Goal: Information Seeking & Learning: Learn about a topic

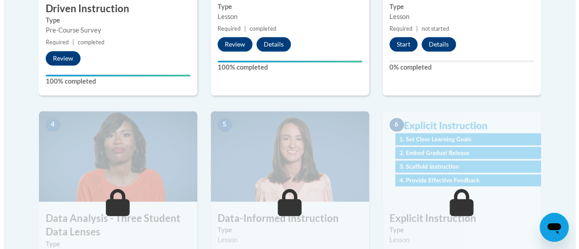
scroll to position [362, 0]
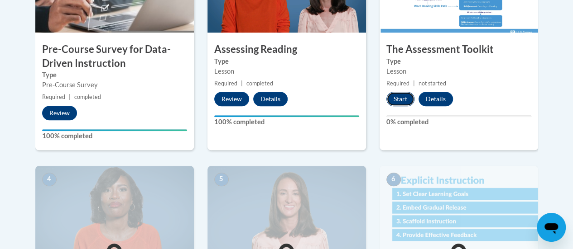
click at [403, 95] on button "Start" at bounding box center [400, 99] width 28 height 14
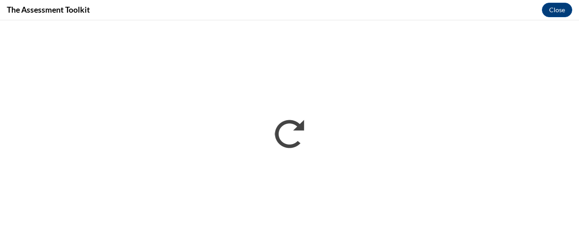
scroll to position [0, 0]
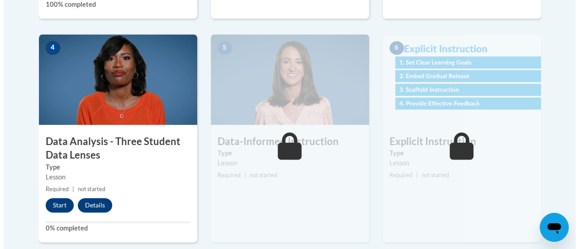
scroll to position [498, 0]
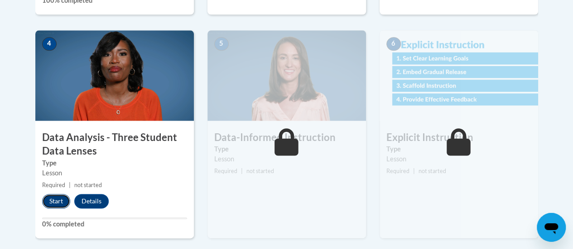
click at [49, 201] on button "Start" at bounding box center [56, 201] width 28 height 14
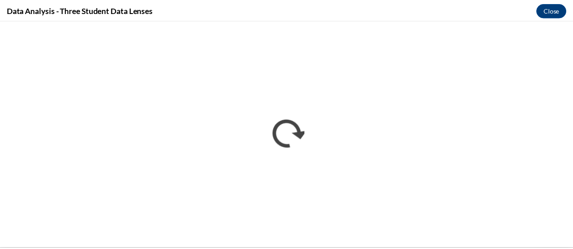
scroll to position [0, 0]
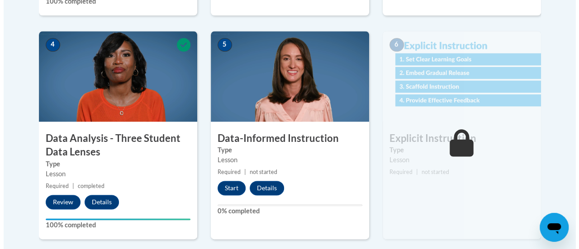
scroll to position [498, 0]
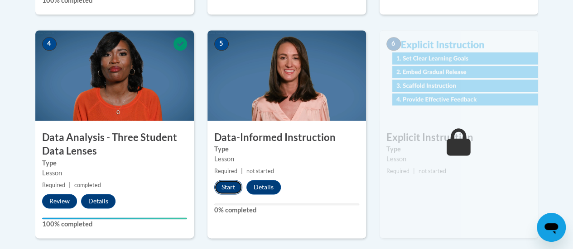
click at [229, 189] on button "Start" at bounding box center [228, 187] width 28 height 14
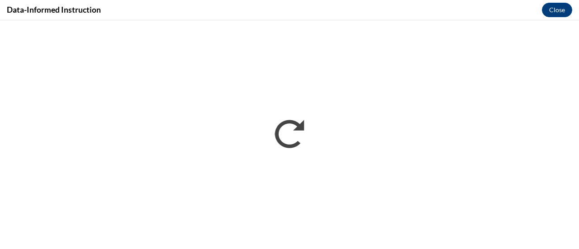
scroll to position [0, 0]
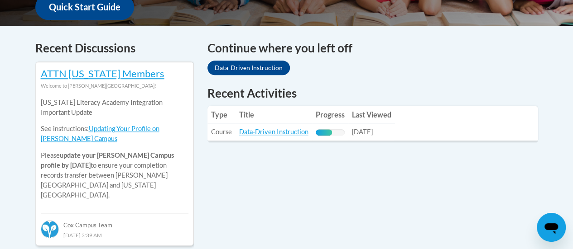
scroll to position [362, 0]
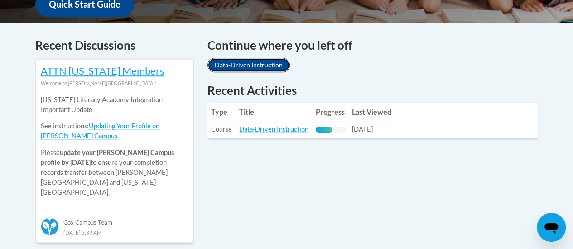
click at [269, 59] on link "Data-Driven Instruction" at bounding box center [248, 65] width 82 height 14
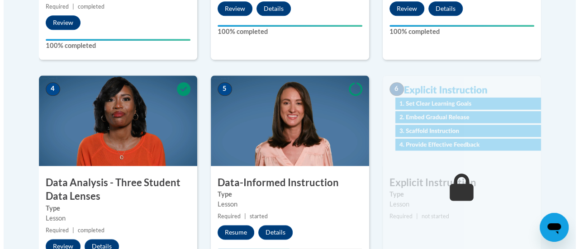
scroll to position [498, 0]
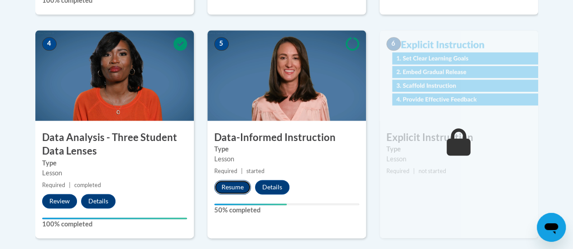
click at [229, 185] on button "Resume" at bounding box center [232, 187] width 37 height 14
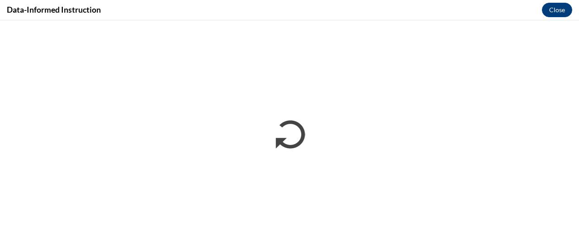
scroll to position [0, 0]
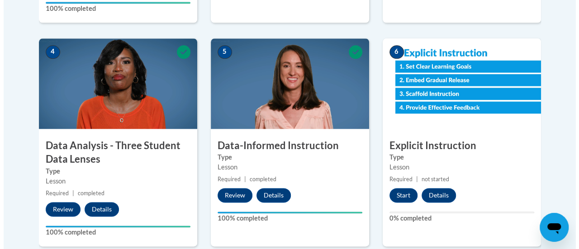
scroll to position [498, 0]
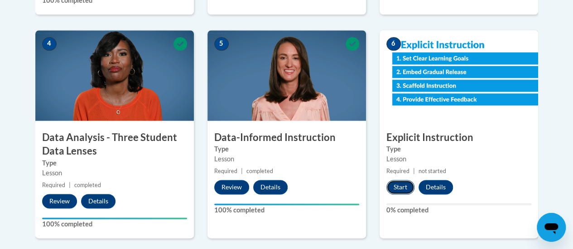
click at [396, 185] on button "Start" at bounding box center [400, 187] width 28 height 14
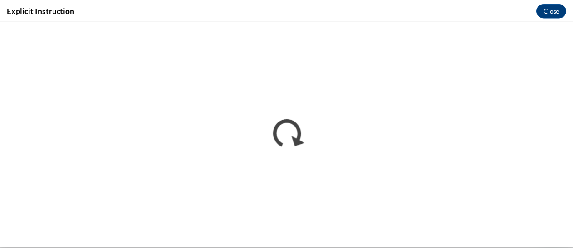
scroll to position [0, 0]
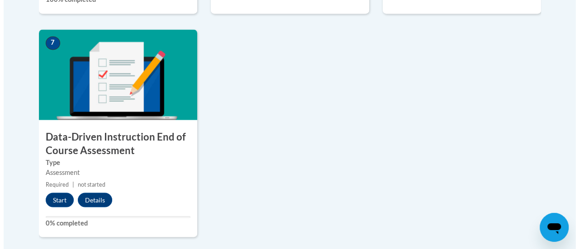
scroll to position [724, 0]
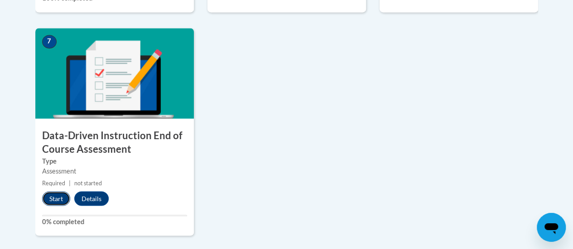
click at [53, 201] on button "Start" at bounding box center [56, 198] width 28 height 14
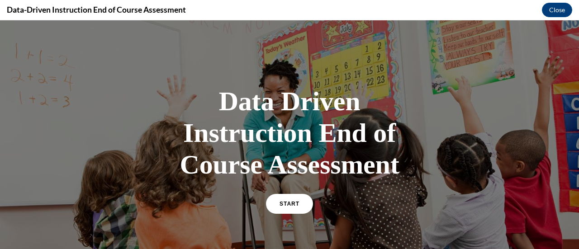
scroll to position [45, 0]
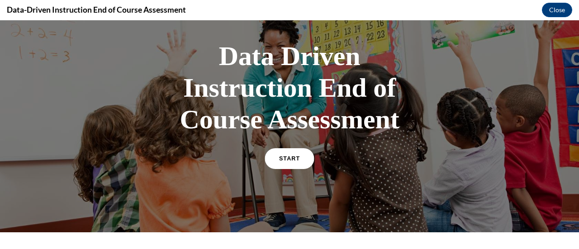
click at [288, 161] on span "START" at bounding box center [289, 159] width 21 height 7
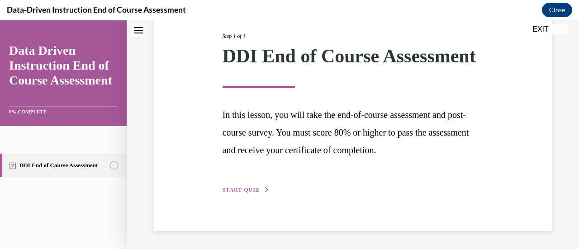
scroll to position [133, 0]
click at [261, 192] on button "START QUIZ" at bounding box center [246, 190] width 47 height 8
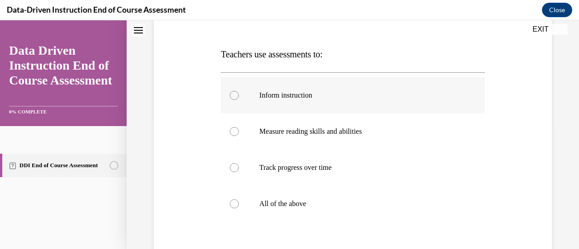
scroll to position [136, 0]
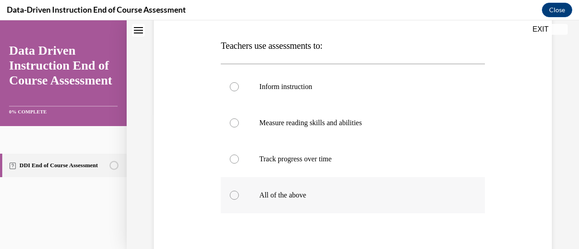
click at [301, 191] on p "All of the above" at bounding box center [360, 195] width 203 height 9
click at [239, 191] on input "All of the above" at bounding box center [234, 195] width 9 height 9
radio input "true"
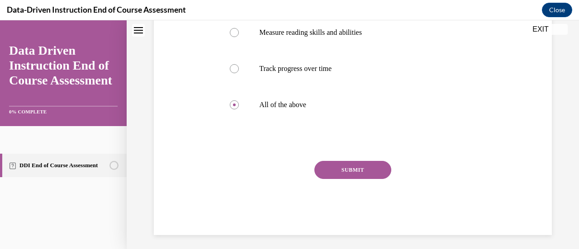
click at [352, 166] on button "SUBMIT" at bounding box center [353, 170] width 77 height 18
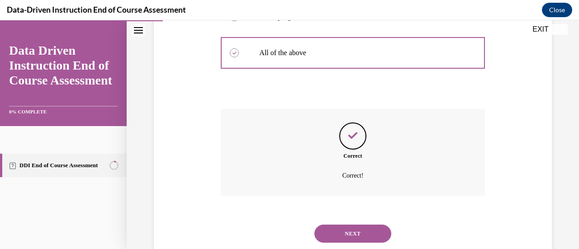
scroll to position [303, 0]
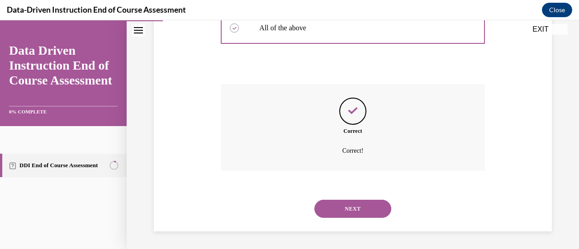
click at [350, 201] on button "NEXT" at bounding box center [353, 209] width 77 height 18
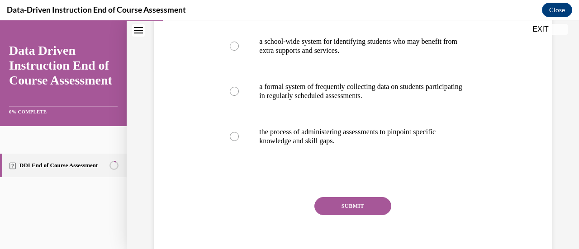
scroll to position [136, 0]
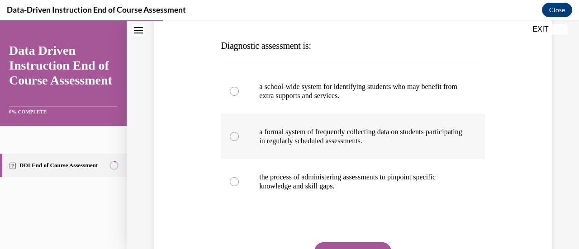
click at [406, 140] on p "a formal system of frequently collecting data on students participating in regu…" at bounding box center [360, 137] width 203 height 18
click at [239, 140] on input "a formal system of frequently collecting data on students participating in regu…" at bounding box center [234, 136] width 9 height 9
radio input "true"
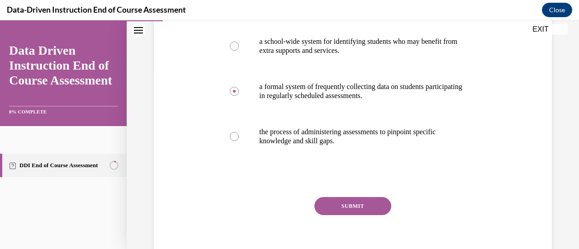
click at [342, 198] on button "SUBMIT" at bounding box center [353, 206] width 77 height 18
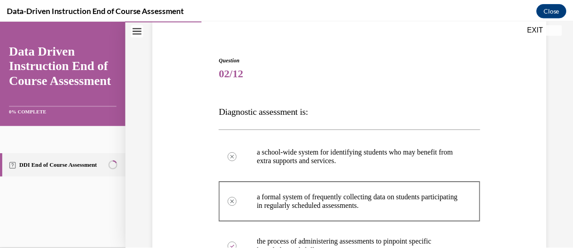
scroll to position [91, 0]
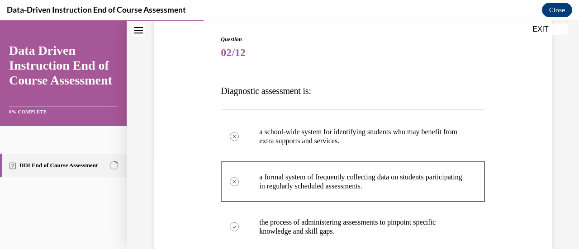
click at [544, 31] on button "EXIT" at bounding box center [541, 29] width 54 height 11
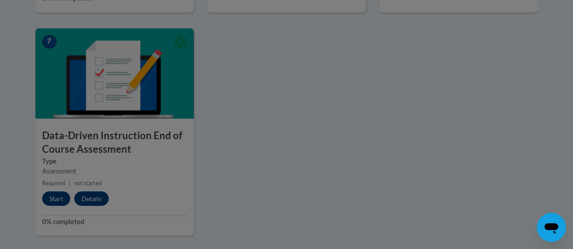
click at [55, 199] on div at bounding box center [286, 124] width 573 height 249
click at [270, 104] on div at bounding box center [286, 124] width 573 height 249
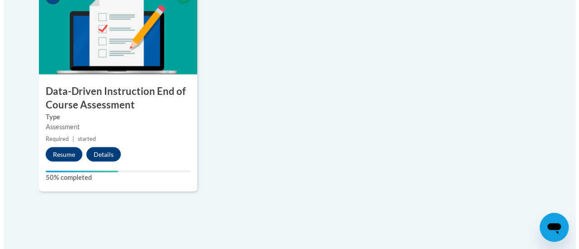
scroll to position [769, 0]
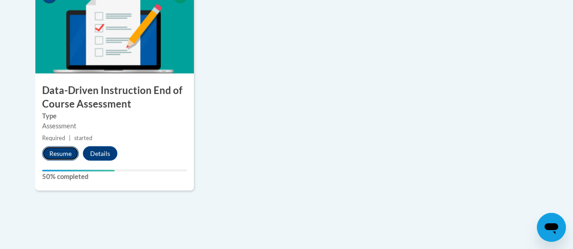
click at [53, 151] on button "Resume" at bounding box center [60, 153] width 37 height 14
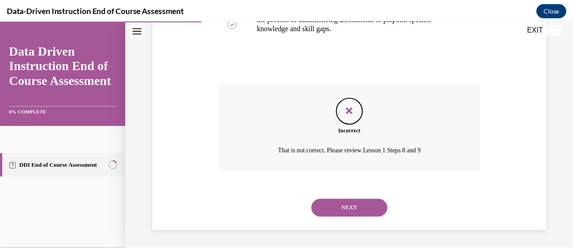
scroll to position [113, 0]
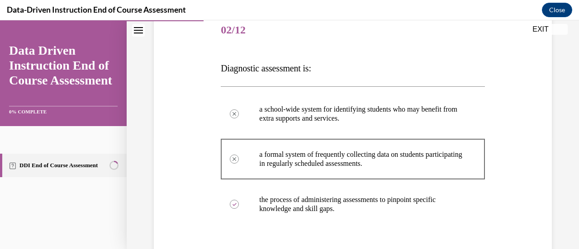
click at [76, 164] on link "DDI End of Course Assessment" at bounding box center [63, 166] width 127 height 24
click at [559, 9] on button "Close" at bounding box center [557, 10] width 30 height 14
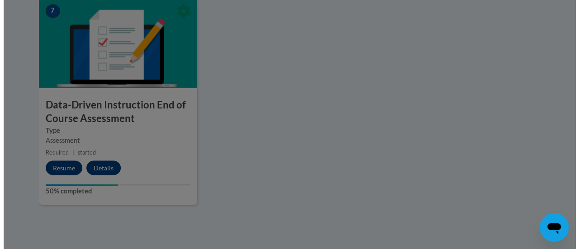
scroll to position [769, 0]
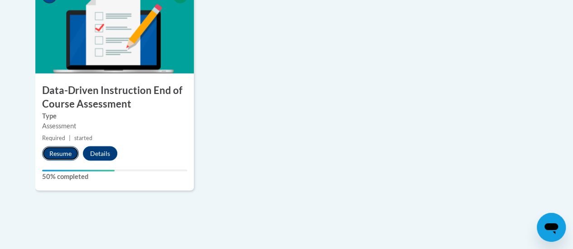
click at [54, 151] on button "Resume" at bounding box center [60, 153] width 37 height 14
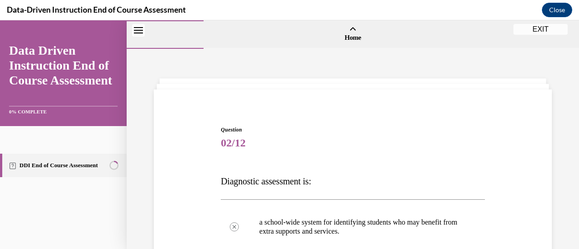
scroll to position [294, 0]
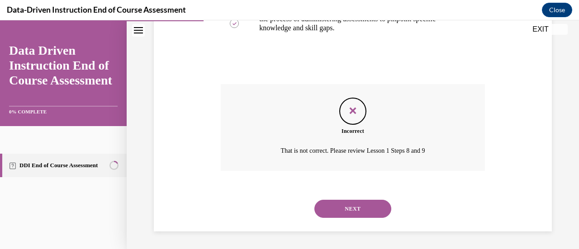
click at [331, 207] on button "NEXT" at bounding box center [353, 209] width 77 height 18
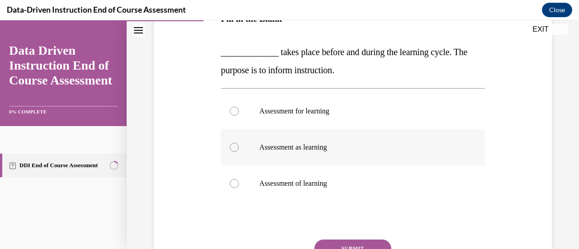
scroll to position [181, 0]
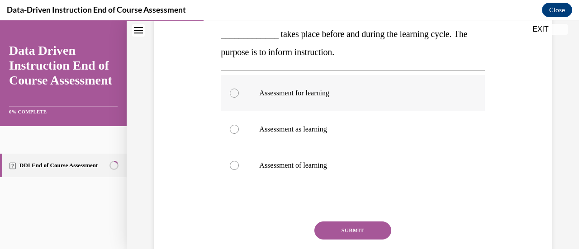
click at [310, 96] on p "Assessment for learning" at bounding box center [360, 93] width 203 height 9
click at [239, 96] on input "Assessment for learning" at bounding box center [234, 93] width 9 height 9
radio input "true"
click at [343, 226] on button "SUBMIT" at bounding box center [353, 231] width 77 height 18
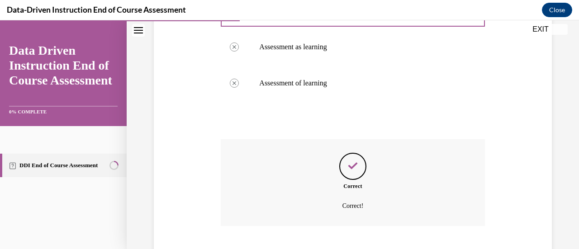
scroll to position [319, 0]
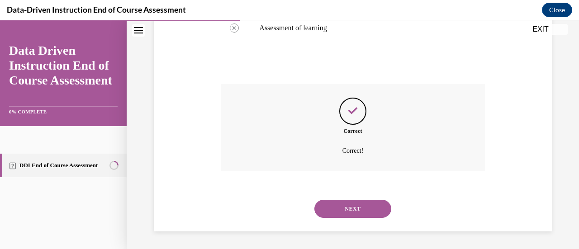
click at [364, 205] on button "NEXT" at bounding box center [353, 209] width 77 height 18
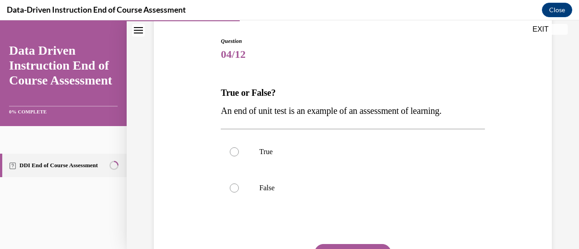
scroll to position [91, 0]
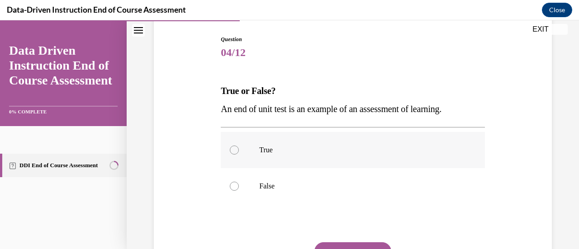
click at [308, 155] on label "True" at bounding box center [353, 150] width 264 height 36
click at [239, 155] on input "True" at bounding box center [234, 150] width 9 height 9
radio input "true"
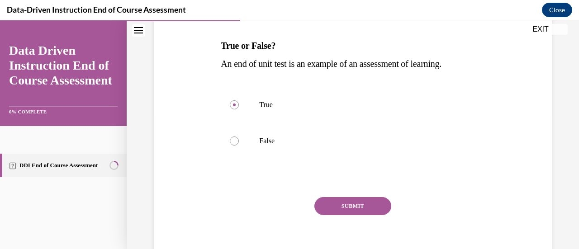
click at [375, 209] on button "SUBMIT" at bounding box center [353, 206] width 77 height 18
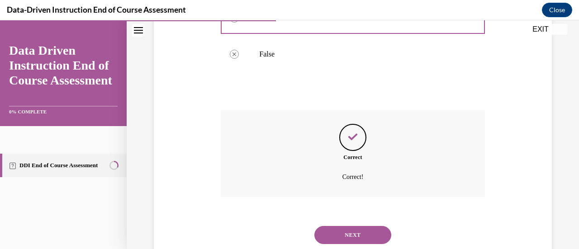
scroll to position [249, 0]
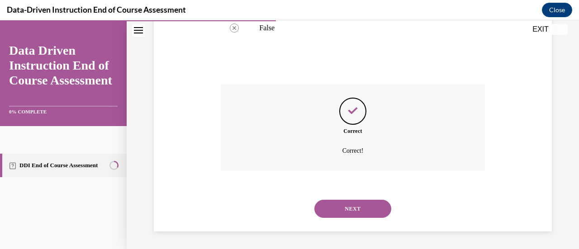
click at [353, 206] on button "NEXT" at bounding box center [353, 209] width 77 height 18
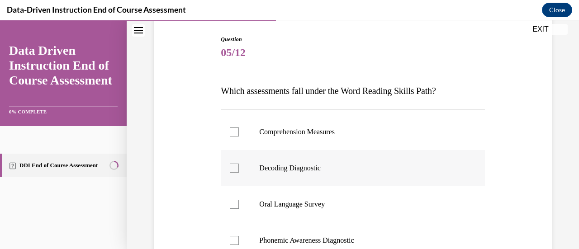
scroll to position [136, 0]
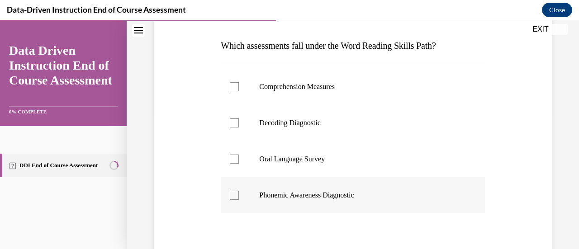
click at [338, 192] on p "Phonemic Awareness Diagnostic" at bounding box center [360, 195] width 203 height 9
click at [239, 192] on input "Phonemic Awareness Diagnostic" at bounding box center [234, 195] width 9 height 9
checkbox input "true"
click at [345, 131] on label "Decoding Diagnostic" at bounding box center [353, 123] width 264 height 36
click at [239, 128] on input "Decoding Diagnostic" at bounding box center [234, 123] width 9 height 9
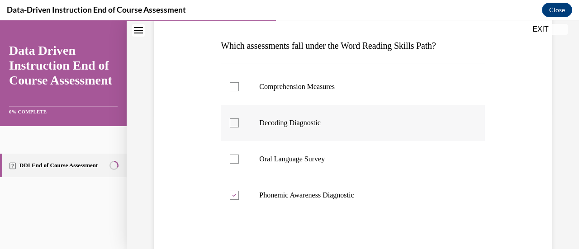
checkbox input "true"
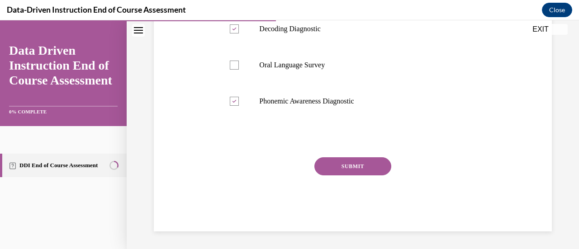
click at [368, 163] on button "SUBMIT" at bounding box center [353, 167] width 77 height 18
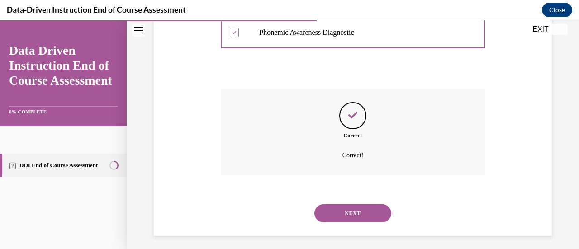
scroll to position [303, 0]
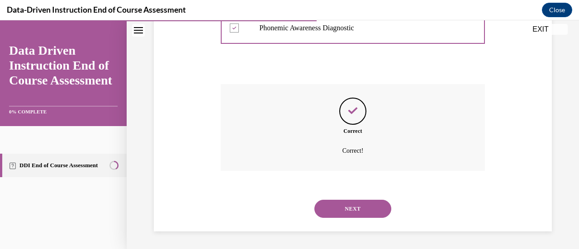
click at [360, 202] on button "NEXT" at bounding box center [353, 209] width 77 height 18
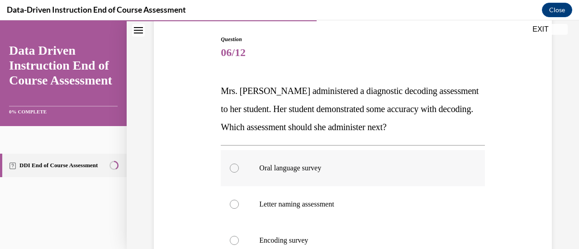
scroll to position [136, 0]
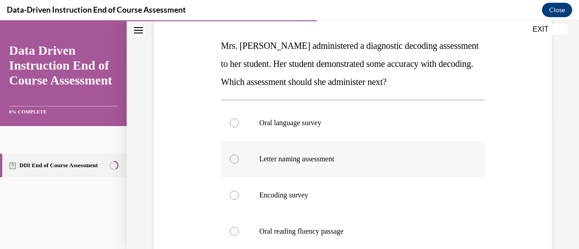
click at [368, 153] on label "Letter naming assessment" at bounding box center [353, 159] width 264 height 36
click at [239, 155] on input "Letter naming assessment" at bounding box center [234, 159] width 9 height 9
radio input "true"
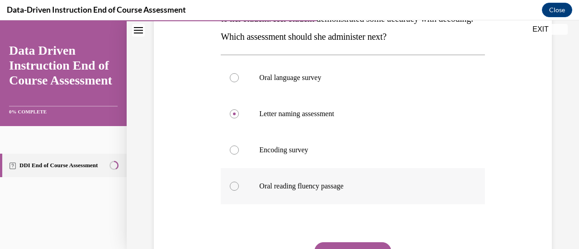
scroll to position [226, 0]
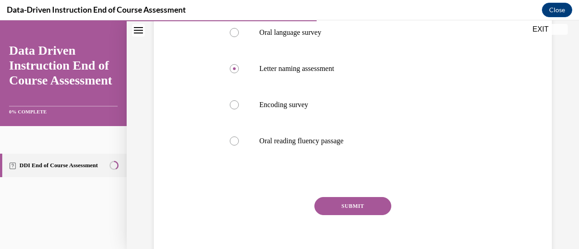
click at [339, 214] on button "SUBMIT" at bounding box center [353, 206] width 77 height 18
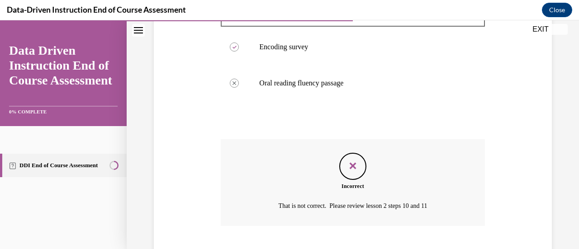
scroll to position [339, 0]
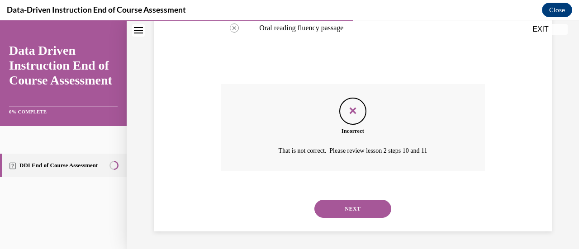
click at [343, 205] on button "NEXT" at bounding box center [353, 209] width 77 height 18
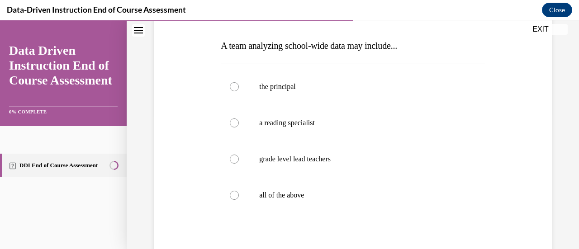
scroll to position [181, 0]
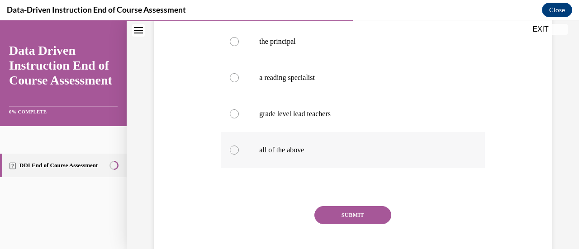
click at [285, 144] on label "all of the above" at bounding box center [353, 150] width 264 height 36
click at [239, 146] on input "all of the above" at bounding box center [234, 150] width 9 height 9
radio input "true"
click at [328, 217] on button "SUBMIT" at bounding box center [353, 215] width 77 height 18
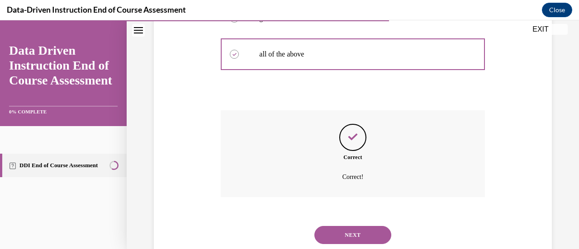
scroll to position [303, 0]
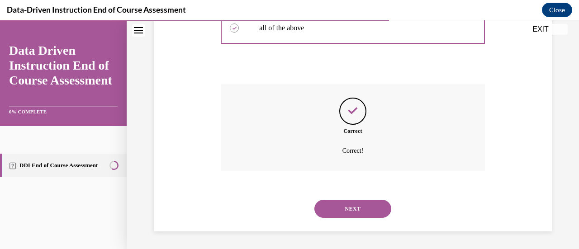
click at [346, 207] on button "NEXT" at bounding box center [353, 209] width 77 height 18
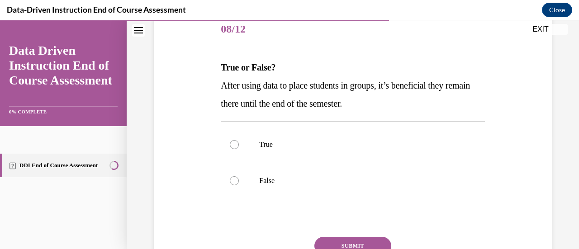
scroll to position [136, 0]
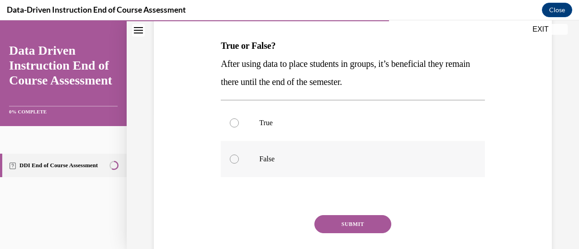
click at [249, 159] on label "False" at bounding box center [353, 159] width 264 height 36
click at [239, 159] on input "False" at bounding box center [234, 159] width 9 height 9
radio input "true"
click at [344, 227] on button "SUBMIT" at bounding box center [353, 224] width 77 height 18
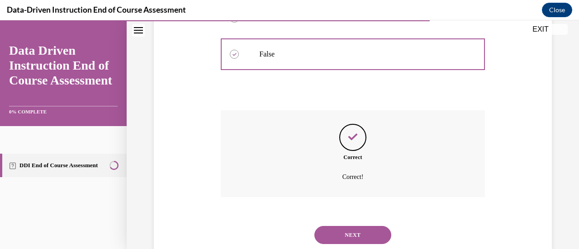
scroll to position [267, 0]
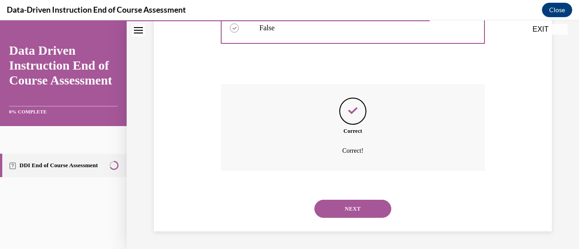
click at [335, 212] on button "NEXT" at bounding box center [353, 209] width 77 height 18
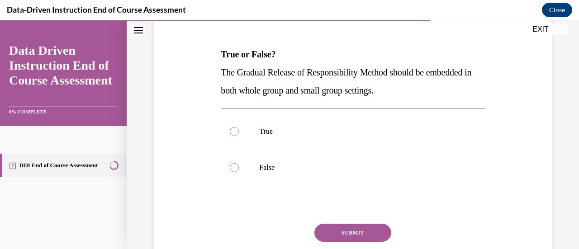
scroll to position [136, 0]
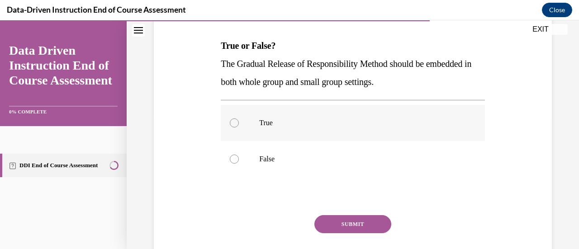
click at [307, 127] on label "True" at bounding box center [353, 123] width 264 height 36
click at [239, 127] on input "True" at bounding box center [234, 123] width 9 height 9
radio input "true"
click at [342, 225] on button "SUBMIT" at bounding box center [353, 224] width 77 height 18
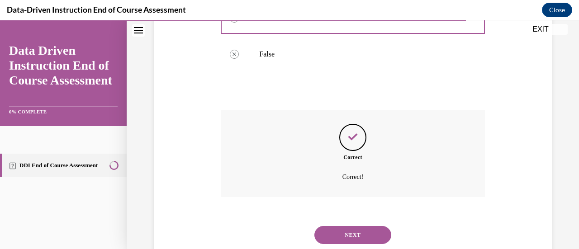
scroll to position [267, 0]
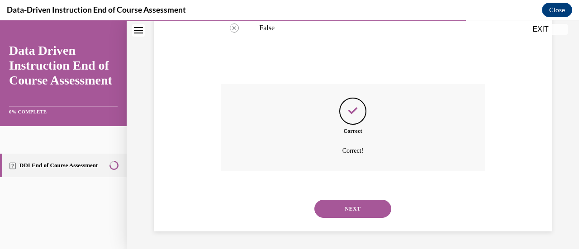
click at [361, 211] on button "NEXT" at bounding box center [353, 209] width 77 height 18
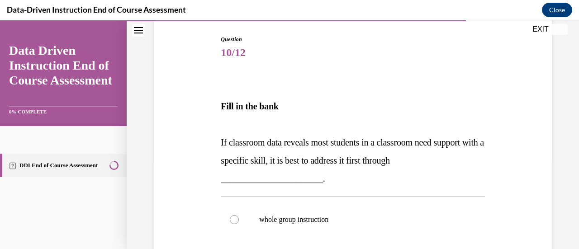
scroll to position [136, 0]
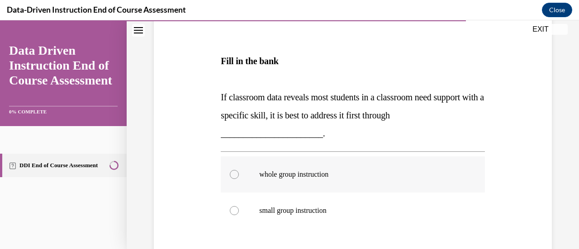
click at [321, 178] on p "whole group instruction" at bounding box center [360, 174] width 203 height 9
click at [239, 178] on input "whole group instruction" at bounding box center [234, 174] width 9 height 9
radio input "true"
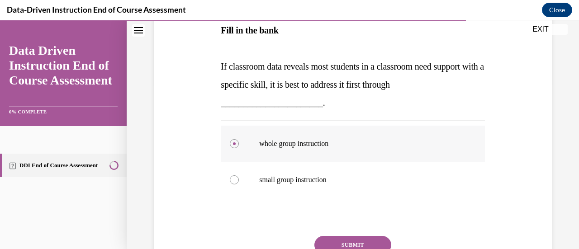
scroll to position [181, 0]
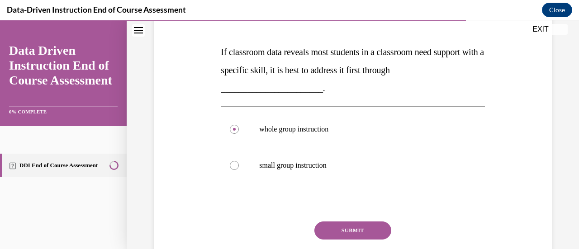
click at [355, 234] on button "SUBMIT" at bounding box center [353, 231] width 77 height 18
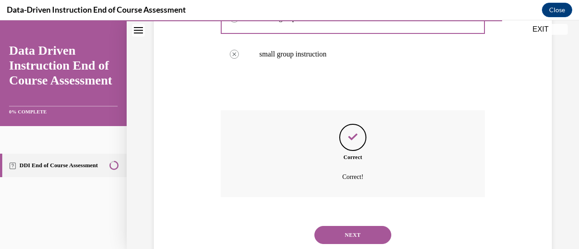
scroll to position [319, 0]
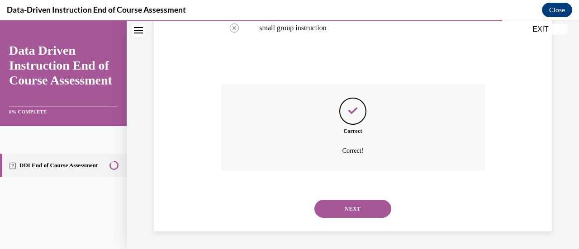
click at [352, 204] on button "NEXT" at bounding box center [353, 209] width 77 height 18
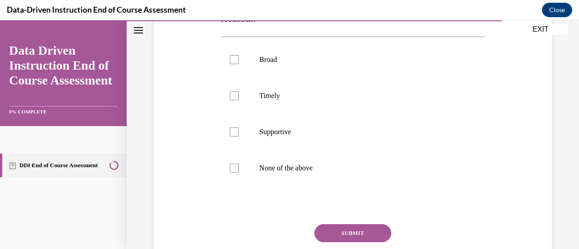
scroll to position [136, 0]
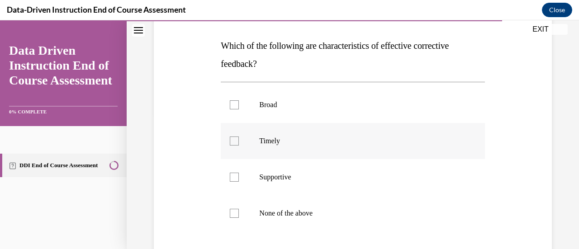
click at [291, 134] on label "Timely" at bounding box center [353, 141] width 264 height 36
click at [239, 137] on input "Timely" at bounding box center [234, 141] width 9 height 9
checkbox input "true"
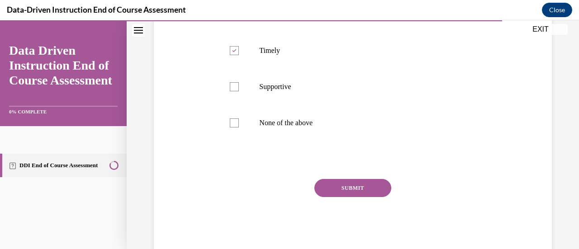
click at [375, 190] on button "SUBMIT" at bounding box center [353, 188] width 77 height 18
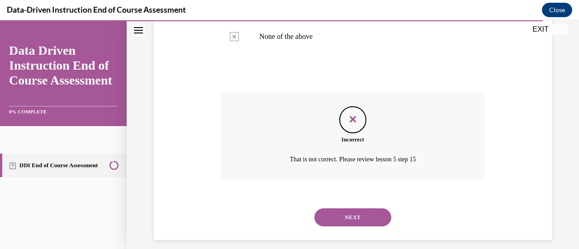
scroll to position [321, 0]
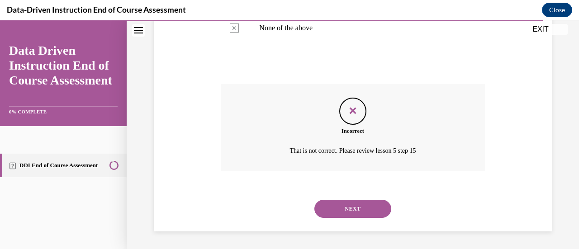
click at [344, 207] on button "NEXT" at bounding box center [353, 209] width 77 height 18
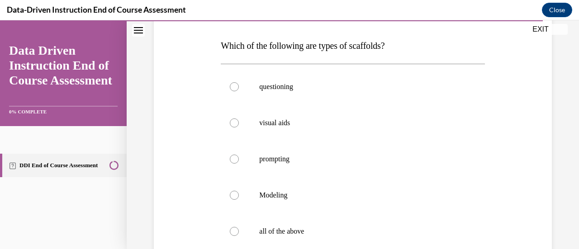
scroll to position [181, 0]
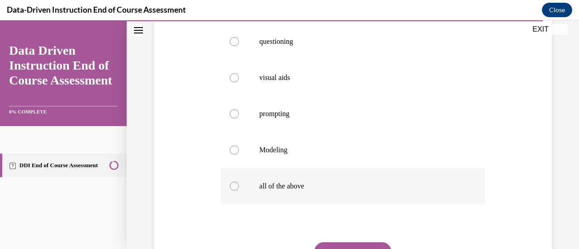
click at [310, 185] on p "all of the above" at bounding box center [360, 186] width 203 height 9
click at [239, 185] on input "all of the above" at bounding box center [234, 186] width 9 height 9
radio input "true"
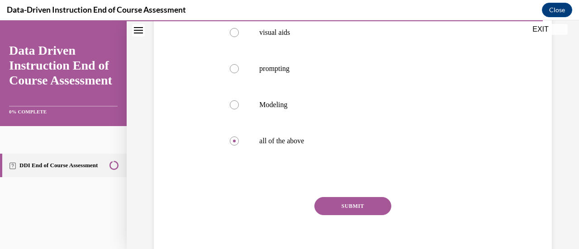
click at [335, 201] on button "SUBMIT" at bounding box center [353, 206] width 77 height 18
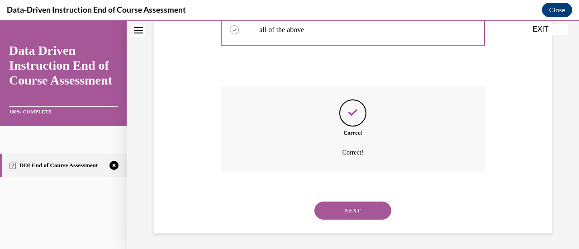
scroll to position [339, 0]
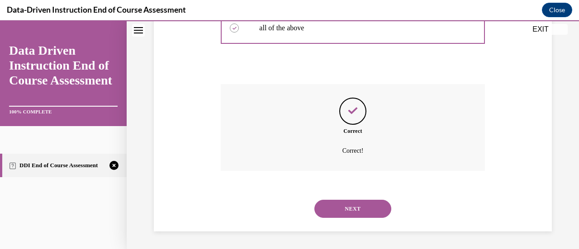
click at [339, 205] on button "NEXT" at bounding box center [353, 209] width 77 height 18
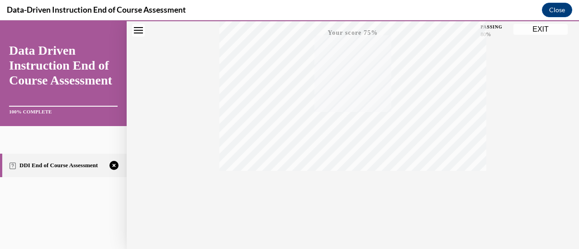
scroll to position [234, 0]
click at [349, 191] on icon "button" at bounding box center [353, 195] width 32 height 10
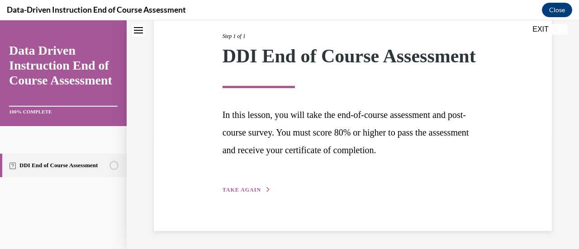
click at [242, 188] on span "TAKE AGAIN" at bounding box center [242, 190] width 38 height 6
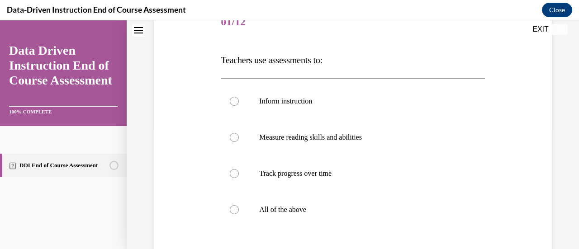
scroll to position [136, 0]
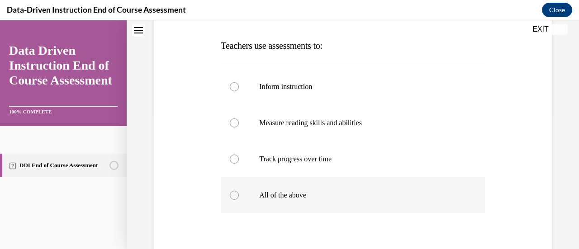
click at [295, 188] on label "All of the above" at bounding box center [353, 195] width 264 height 36
click at [239, 191] on input "All of the above" at bounding box center [234, 195] width 9 height 9
radio input "true"
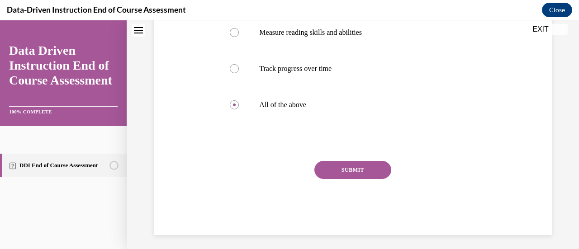
click at [371, 170] on button "SUBMIT" at bounding box center [353, 170] width 77 height 18
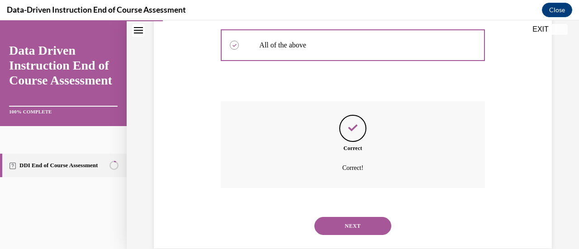
scroll to position [303, 0]
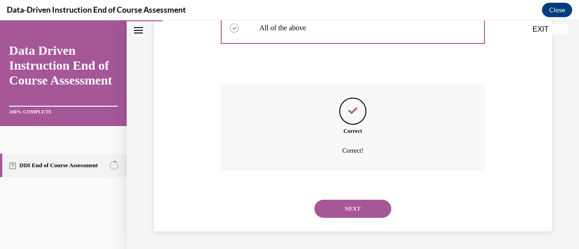
click at [346, 209] on button "NEXT" at bounding box center [353, 209] width 77 height 18
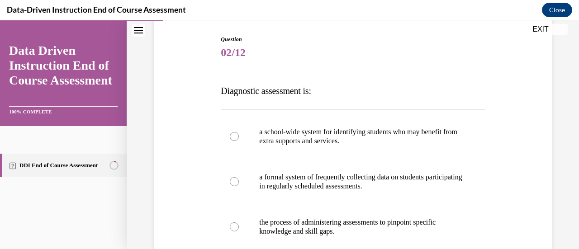
scroll to position [136, 0]
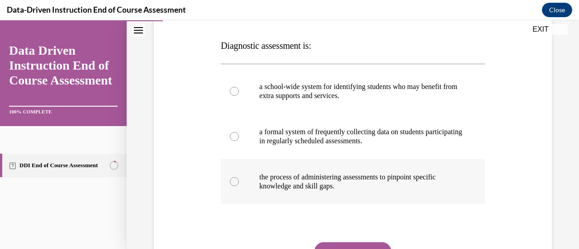
click at [311, 173] on p "the process of administering assessments to pinpoint specific knowledge and ski…" at bounding box center [360, 182] width 203 height 18
click at [239, 177] on input "the process of administering assessments to pinpoint specific knowledge and ski…" at bounding box center [234, 181] width 9 height 9
radio input "true"
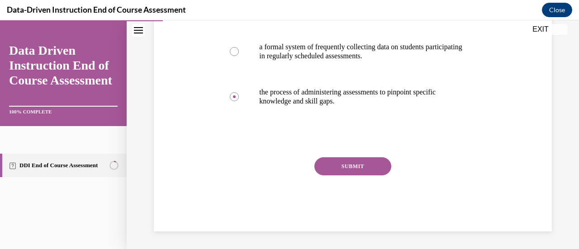
click at [352, 163] on button "SUBMIT" at bounding box center [353, 167] width 77 height 18
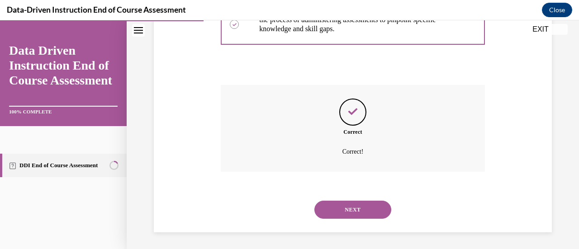
scroll to position [294, 0]
click at [331, 204] on button "NEXT" at bounding box center [353, 209] width 77 height 18
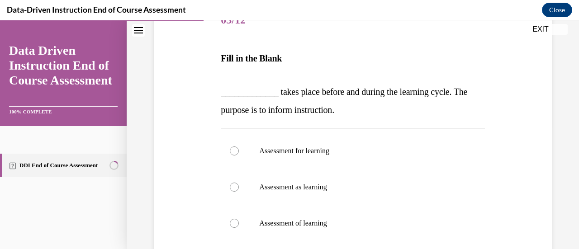
scroll to position [136, 0]
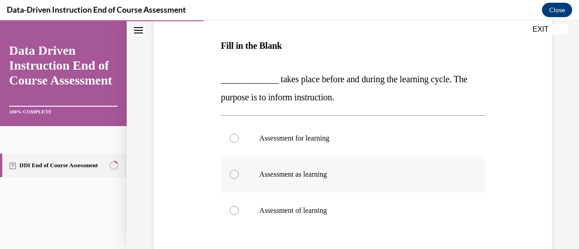
click at [329, 170] on p "Assessment as learning" at bounding box center [360, 174] width 203 height 9
click at [239, 170] on input "Assessment as learning" at bounding box center [234, 174] width 9 height 9
radio input "true"
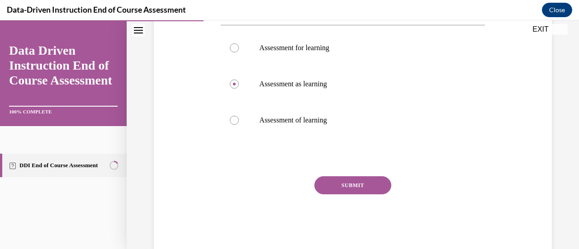
click at [333, 181] on button "SUBMIT" at bounding box center [353, 186] width 77 height 18
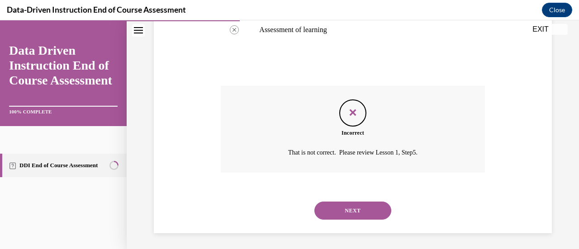
scroll to position [319, 0]
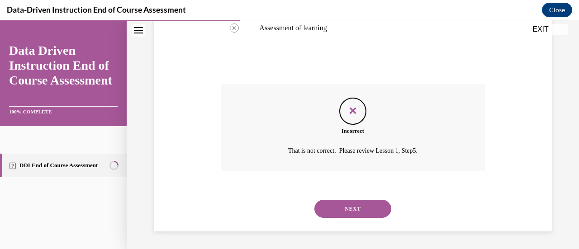
click at [344, 205] on button "NEXT" at bounding box center [353, 209] width 77 height 18
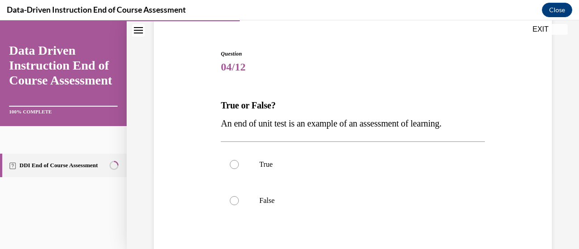
scroll to position [91, 0]
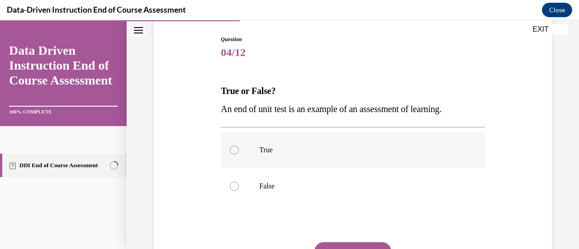
click at [258, 160] on label "True" at bounding box center [353, 150] width 264 height 36
click at [239, 155] on input "True" at bounding box center [234, 150] width 9 height 9
radio input "true"
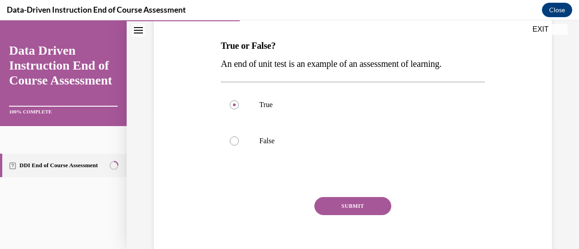
click at [349, 206] on button "SUBMIT" at bounding box center [353, 206] width 77 height 18
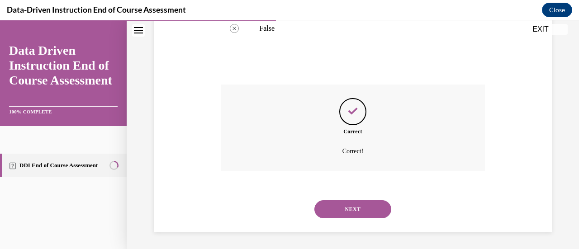
scroll to position [249, 0]
click at [336, 217] on button "NEXT" at bounding box center [353, 209] width 77 height 18
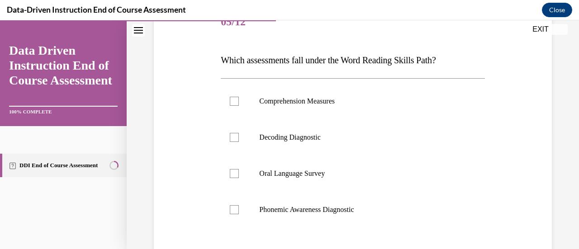
scroll to position [136, 0]
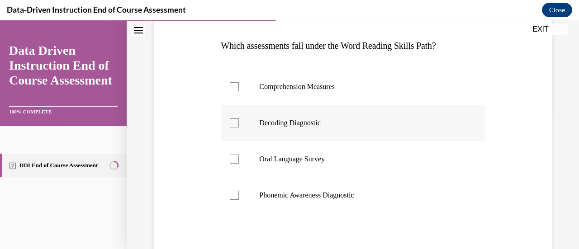
click at [301, 124] on p "Decoding Diagnostic" at bounding box center [360, 123] width 203 height 9
click at [239, 124] on input "Decoding Diagnostic" at bounding box center [234, 123] width 9 height 9
checkbox input "true"
click at [315, 190] on label "Phonemic Awareness Diagnostic" at bounding box center [353, 195] width 264 height 36
click at [239, 191] on input "Phonemic Awareness Diagnostic" at bounding box center [234, 195] width 9 height 9
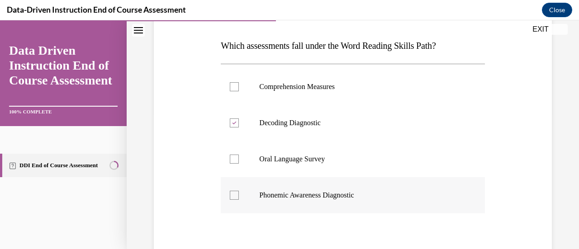
checkbox input "true"
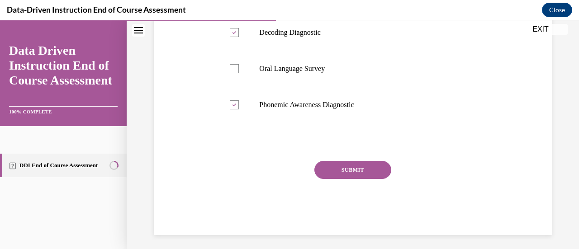
click at [356, 173] on button "SUBMIT" at bounding box center [353, 170] width 77 height 18
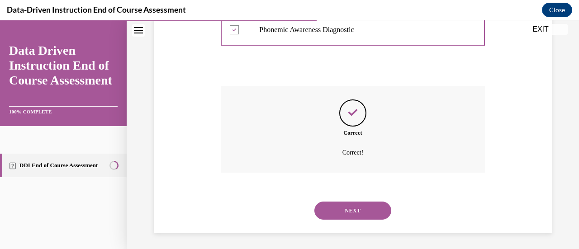
scroll to position [303, 0]
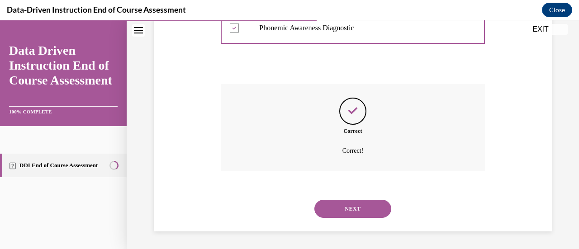
click at [334, 206] on button "NEXT" at bounding box center [353, 209] width 77 height 18
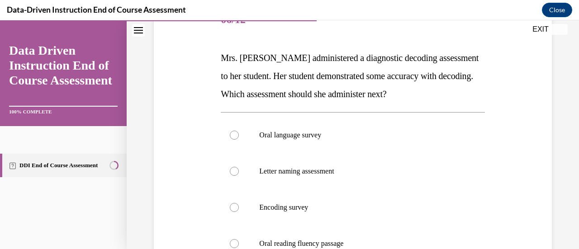
scroll to position [136, 0]
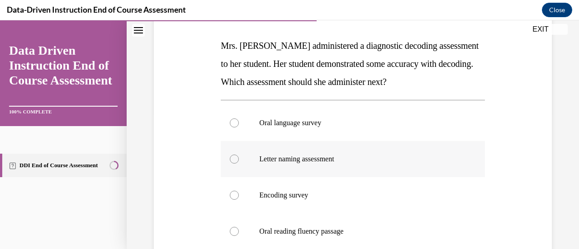
click at [325, 162] on p "Letter naming assessment" at bounding box center [360, 159] width 203 height 9
click at [239, 162] on input "Letter naming assessment" at bounding box center [234, 159] width 9 height 9
radio input "true"
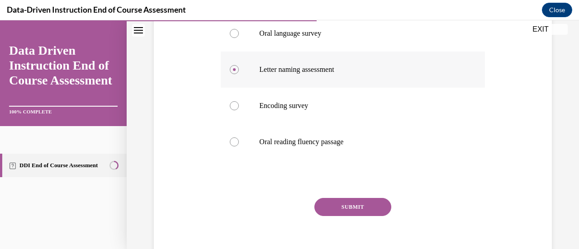
scroll to position [226, 0]
click at [336, 207] on button "SUBMIT" at bounding box center [353, 206] width 77 height 18
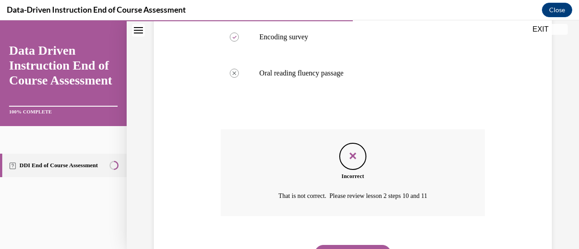
scroll to position [339, 0]
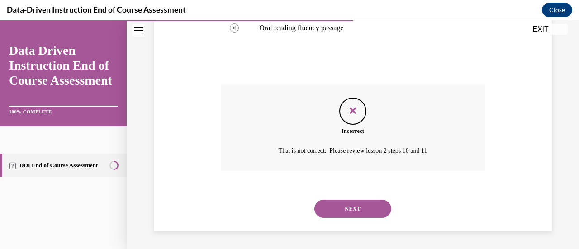
click at [348, 204] on button "NEXT" at bounding box center [353, 209] width 77 height 18
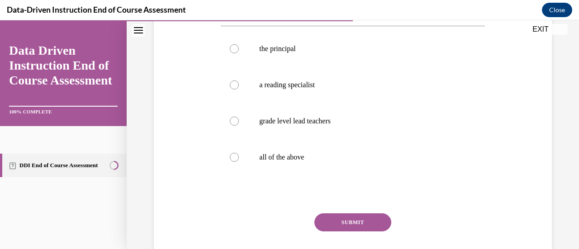
scroll to position [181, 0]
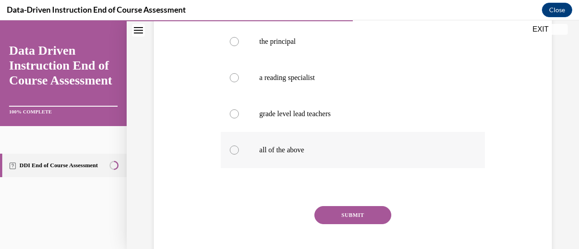
click at [281, 153] on label "all of the above" at bounding box center [353, 150] width 264 height 36
click at [239, 153] on input "all of the above" at bounding box center [234, 150] width 9 height 9
radio input "true"
click at [354, 213] on button "SUBMIT" at bounding box center [353, 215] width 77 height 18
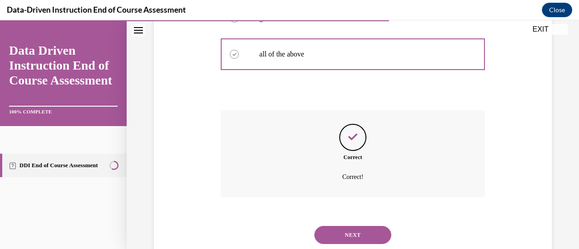
scroll to position [303, 0]
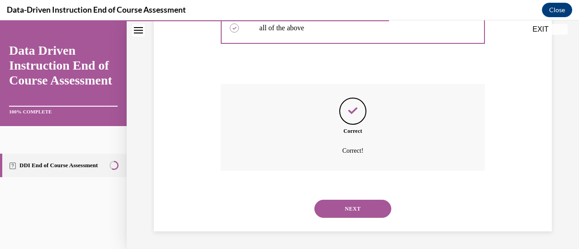
click at [349, 209] on button "NEXT" at bounding box center [353, 209] width 77 height 18
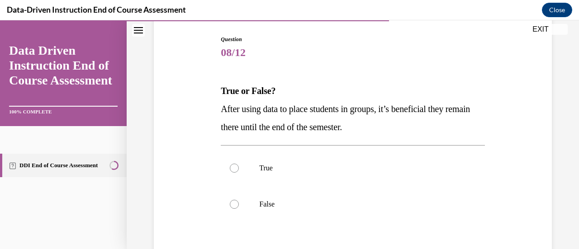
scroll to position [136, 0]
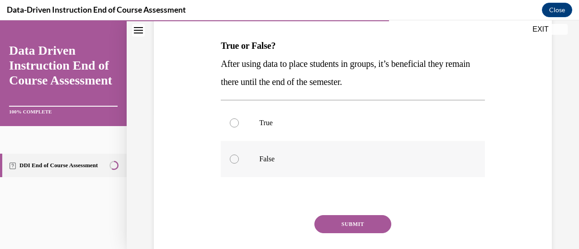
drag, startPoint x: 262, startPoint y: 163, endPoint x: 270, endPoint y: 163, distance: 7.7
click at [262, 162] on p "False" at bounding box center [360, 159] width 203 height 9
click at [239, 162] on input "False" at bounding box center [234, 159] width 9 height 9
radio input "true"
click at [340, 222] on button "SUBMIT" at bounding box center [353, 224] width 77 height 18
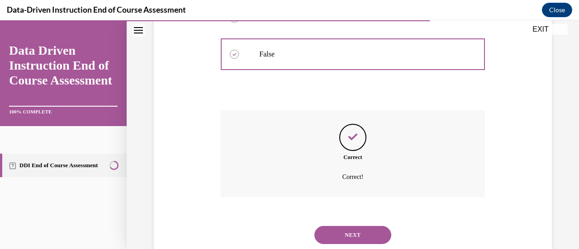
scroll to position [267, 0]
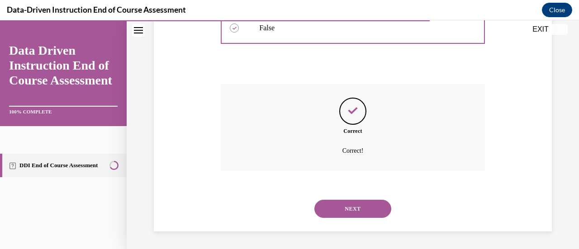
click at [340, 205] on button "NEXT" at bounding box center [353, 209] width 77 height 18
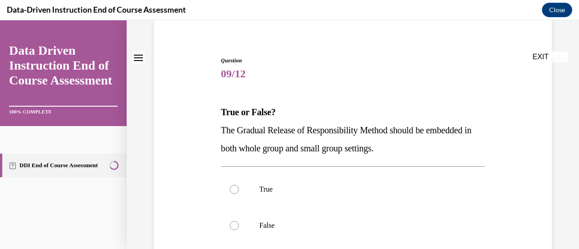
scroll to position [91, 0]
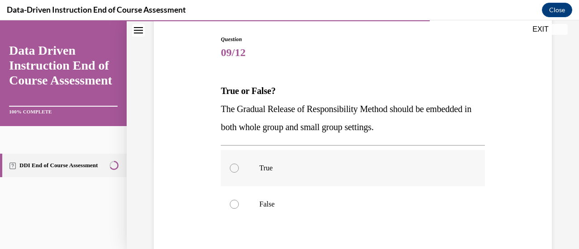
click at [267, 169] on p "True" at bounding box center [360, 168] width 203 height 9
click at [239, 169] on input "True" at bounding box center [234, 168] width 9 height 9
radio input "true"
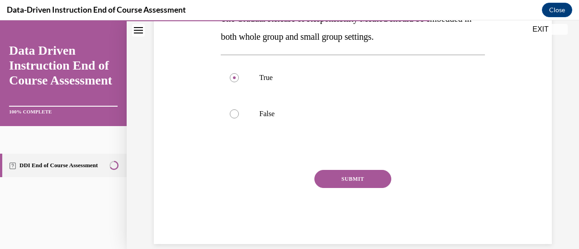
click at [370, 173] on button "SUBMIT" at bounding box center [353, 179] width 77 height 18
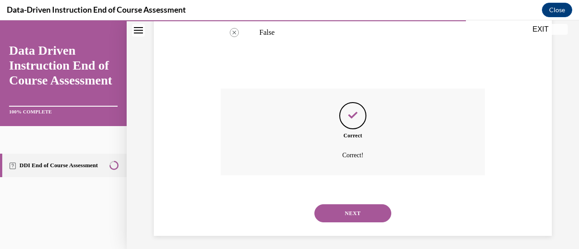
scroll to position [267, 0]
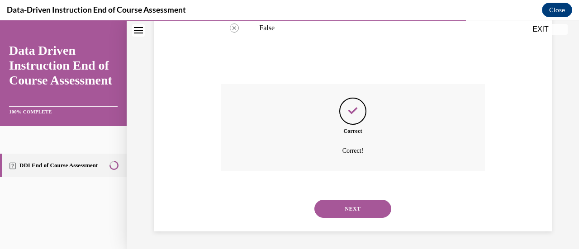
click at [349, 208] on button "NEXT" at bounding box center [353, 209] width 77 height 18
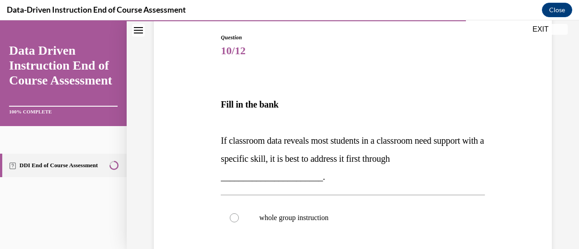
scroll to position [136, 0]
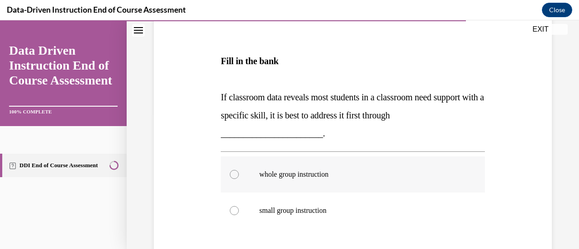
click at [309, 176] on p "whole group instruction" at bounding box center [360, 174] width 203 height 9
click at [239, 176] on input "whole group instruction" at bounding box center [234, 174] width 9 height 9
radio input "true"
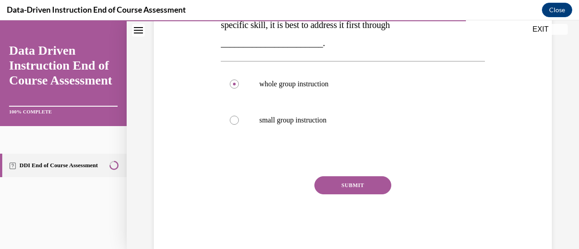
click at [332, 179] on button "SUBMIT" at bounding box center [353, 186] width 77 height 18
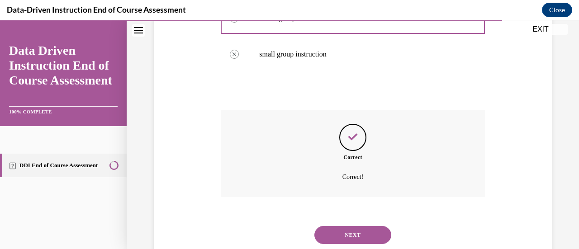
scroll to position [319, 0]
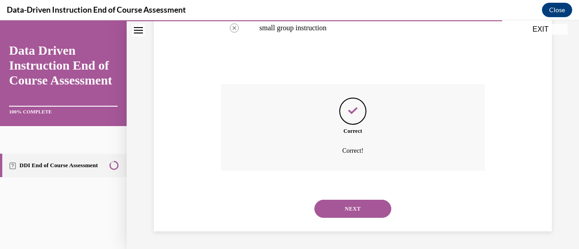
click at [339, 210] on button "NEXT" at bounding box center [353, 209] width 77 height 18
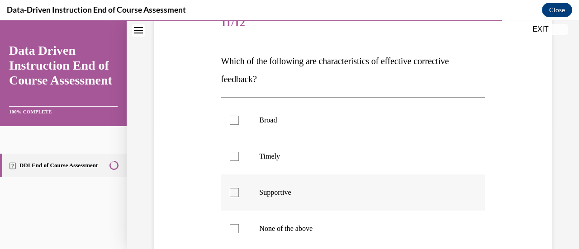
scroll to position [136, 0]
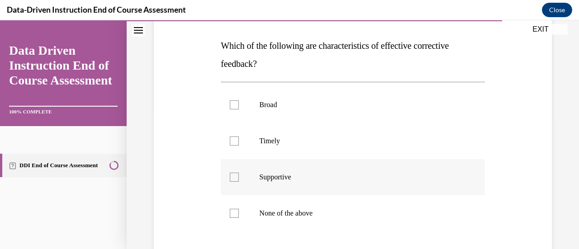
click at [284, 174] on p "Supportive" at bounding box center [360, 177] width 203 height 9
click at [239, 174] on input "Supportive" at bounding box center [234, 177] width 9 height 9
checkbox input "true"
click at [277, 141] on p "Timely" at bounding box center [360, 141] width 203 height 9
click at [239, 141] on input "Timely" at bounding box center [234, 141] width 9 height 9
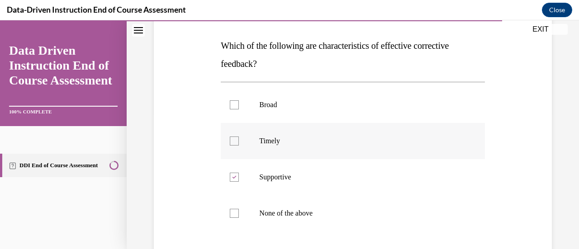
checkbox input "true"
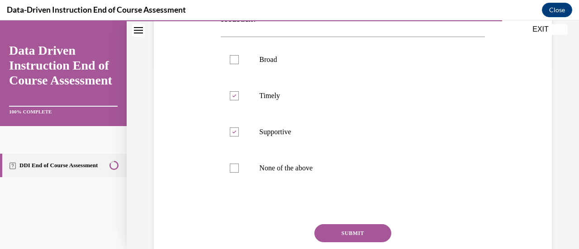
click at [339, 233] on button "SUBMIT" at bounding box center [353, 233] width 77 height 18
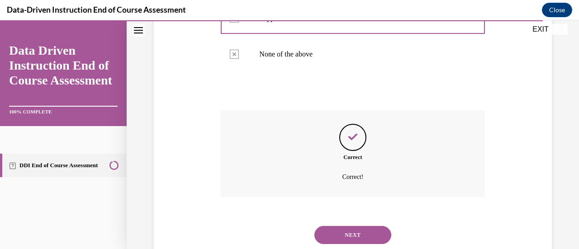
scroll to position [321, 0]
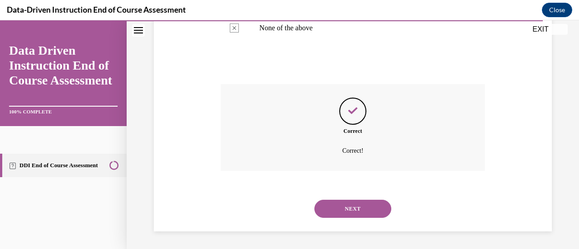
click at [339, 215] on button "NEXT" at bounding box center [353, 209] width 77 height 18
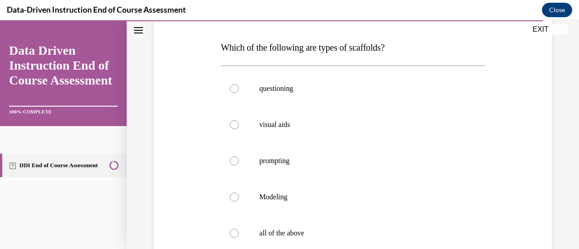
scroll to position [181, 0]
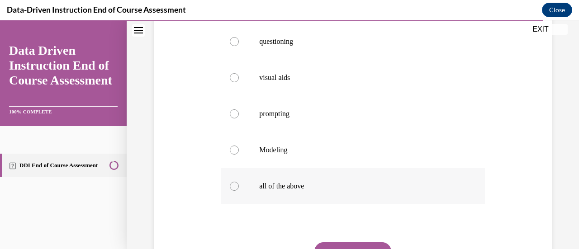
click at [328, 184] on p "all of the above" at bounding box center [360, 186] width 203 height 9
click at [239, 184] on input "all of the above" at bounding box center [234, 186] width 9 height 9
radio input "true"
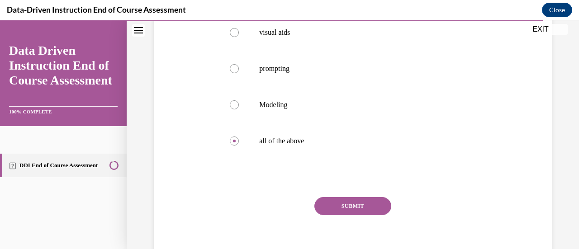
click at [343, 203] on button "SUBMIT" at bounding box center [353, 206] width 77 height 18
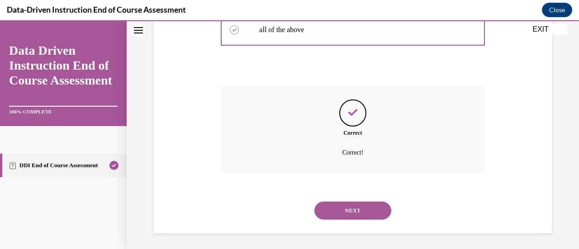
scroll to position [339, 0]
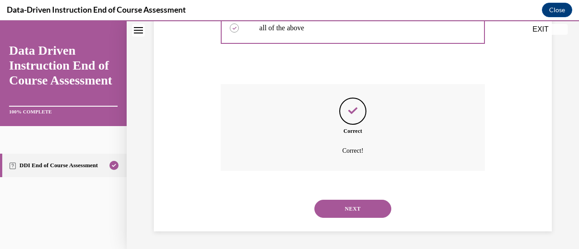
click at [343, 203] on button "NEXT" at bounding box center [353, 209] width 77 height 18
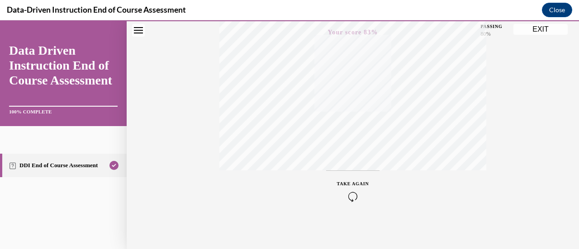
scroll to position [234, 0]
click at [548, 31] on button "EXIT" at bounding box center [541, 29] width 54 height 11
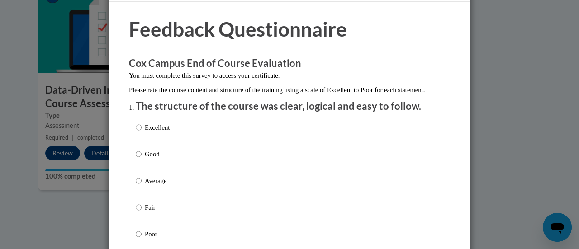
scroll to position [45, 0]
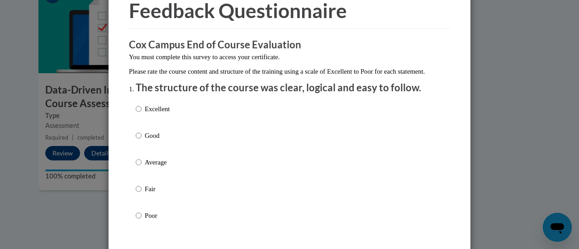
click at [151, 141] on p "Good" at bounding box center [157, 136] width 25 height 10
click at [142, 141] on input "Good" at bounding box center [139, 136] width 6 height 10
radio input "true"
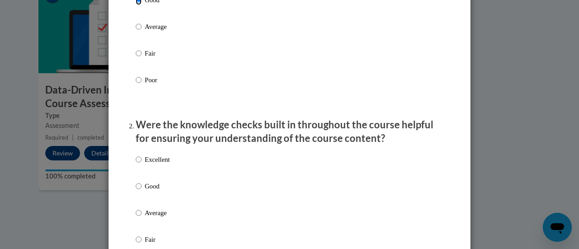
scroll to position [226, 0]
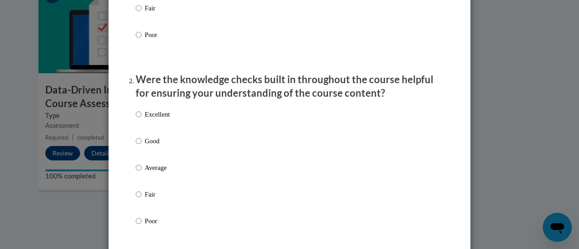
click at [155, 134] on label "Excellent" at bounding box center [153, 122] width 34 height 24
click at [142, 119] on input "Excellent" at bounding box center [139, 115] width 6 height 10
radio input "true"
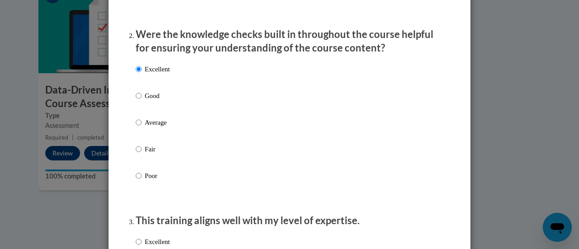
click at [164, 101] on p "Good" at bounding box center [157, 96] width 25 height 10
click at [142, 101] on input "Good" at bounding box center [139, 96] width 6 height 10
radio input "true"
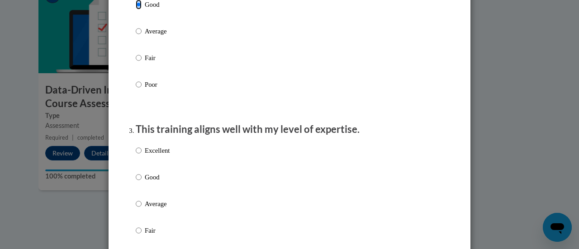
scroll to position [407, 0]
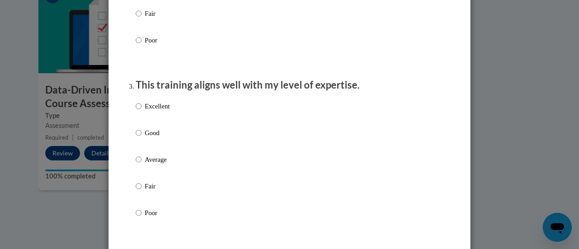
click at [154, 138] on p "Good" at bounding box center [157, 133] width 25 height 10
click at [142, 138] on input "Good" at bounding box center [139, 133] width 6 height 10
radio input "true"
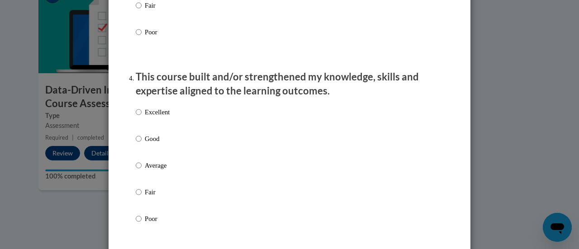
click at [154, 144] on p "Good" at bounding box center [157, 139] width 25 height 10
click at [142, 144] on input "Good" at bounding box center [139, 139] width 6 height 10
radio input "true"
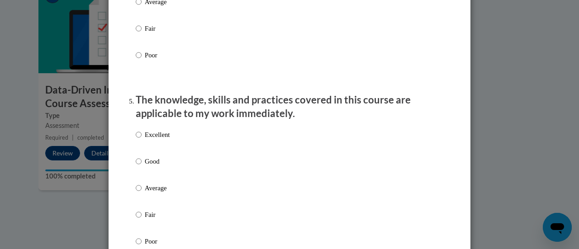
scroll to position [769, 0]
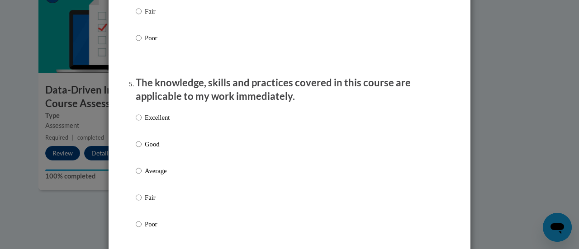
click at [154, 137] on label "Excellent" at bounding box center [153, 125] width 34 height 24
click at [142, 123] on input "Excellent" at bounding box center [139, 118] width 6 height 10
radio input "true"
click at [156, 149] on p "Good" at bounding box center [157, 144] width 25 height 10
click at [142, 149] on input "Good" at bounding box center [139, 144] width 6 height 10
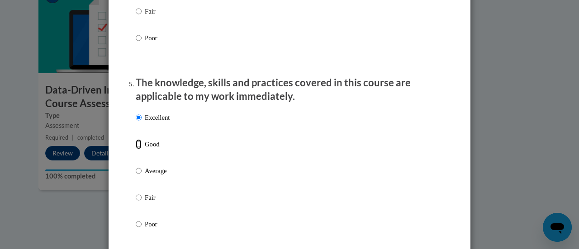
radio input "true"
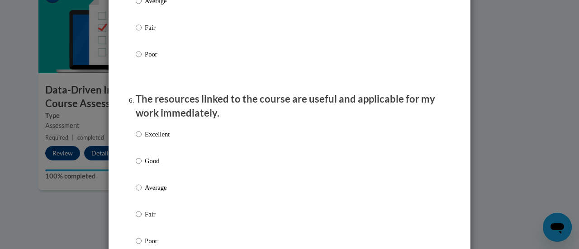
scroll to position [996, 0]
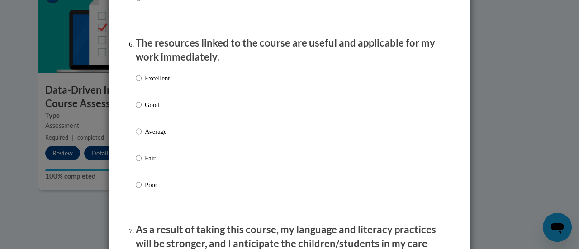
click at [158, 110] on p "Good" at bounding box center [157, 105] width 25 height 10
click at [142, 110] on input "Good" at bounding box center [139, 105] width 6 height 10
radio input "true"
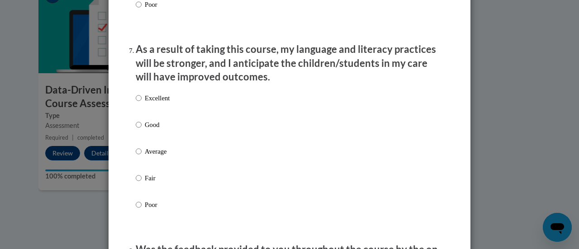
scroll to position [1177, 0]
click at [147, 129] on p "Good" at bounding box center [157, 124] width 25 height 10
click at [142, 129] on input "Good" at bounding box center [139, 124] width 6 height 10
radio input "true"
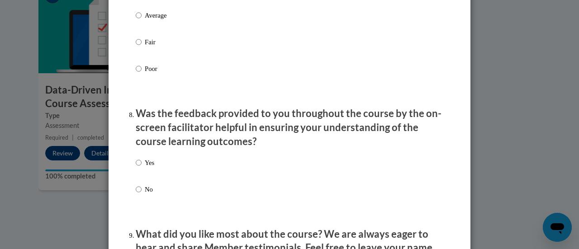
scroll to position [1358, 0]
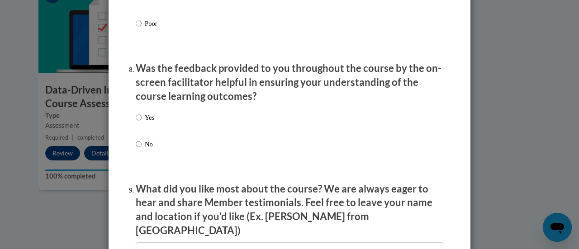
click at [149, 148] on p "No" at bounding box center [150, 144] width 10 height 10
click at [142, 148] on input "No" at bounding box center [139, 144] width 6 height 10
radio input "true"
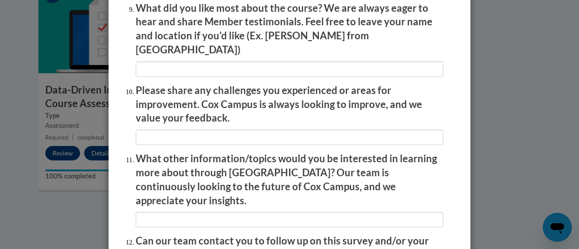
scroll to position [1584, 0]
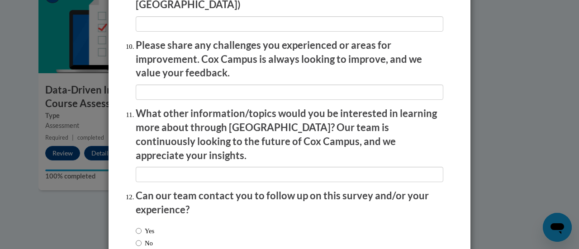
click at [151, 239] on label "No" at bounding box center [144, 244] width 17 height 10
click at [142, 239] on input "No" at bounding box center [139, 244] width 6 height 10
radio input "true"
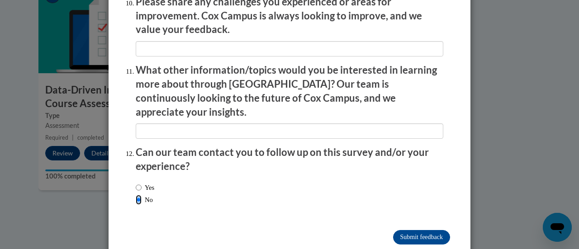
scroll to position [1633, 0]
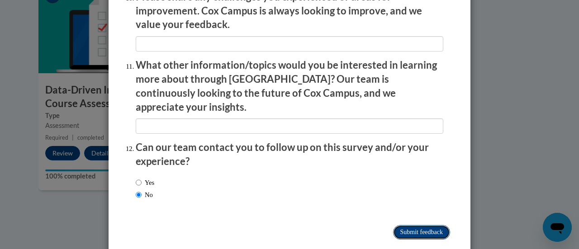
click at [410, 225] on input "Submit feedback" at bounding box center [421, 232] width 57 height 14
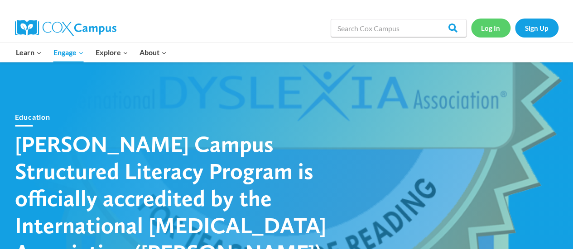
click at [491, 30] on link "Log In" at bounding box center [490, 28] width 39 height 19
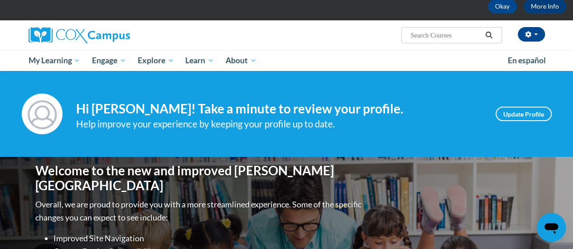
scroll to position [45, 0]
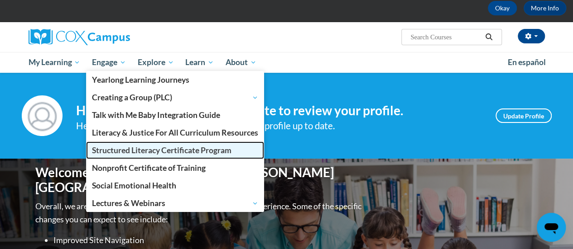
click at [109, 150] on span "Structured Literacy Certificate Program" at bounding box center [161, 151] width 139 height 10
click at [136, 149] on span "Structured Literacy Certificate Program" at bounding box center [161, 151] width 139 height 10
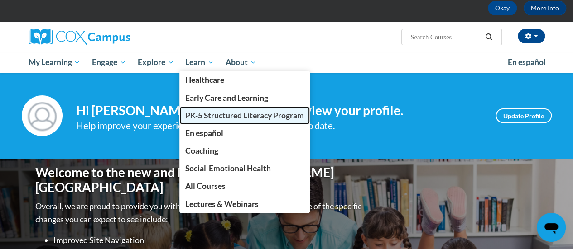
click at [198, 112] on span "PK-5 Structured Literacy Program" at bounding box center [244, 116] width 119 height 10
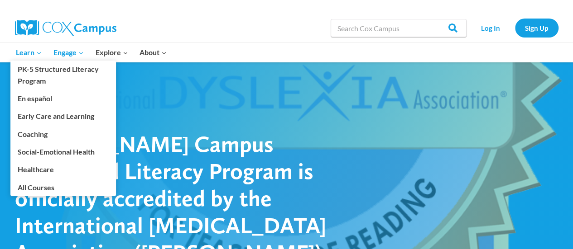
click at [40, 49] on span "Expand" at bounding box center [39, 52] width 6 height 6
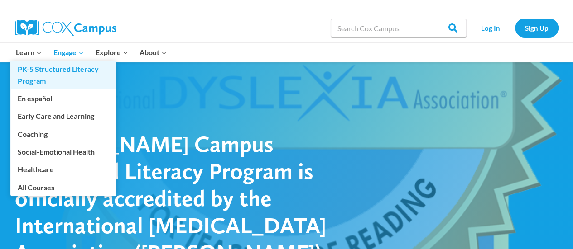
click at [46, 69] on link "PK-5 Structured Literacy Program" at bounding box center [62, 75] width 105 height 29
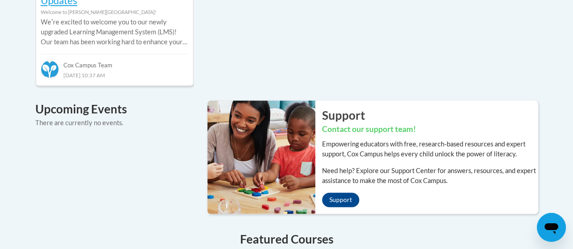
scroll to position [987, 0]
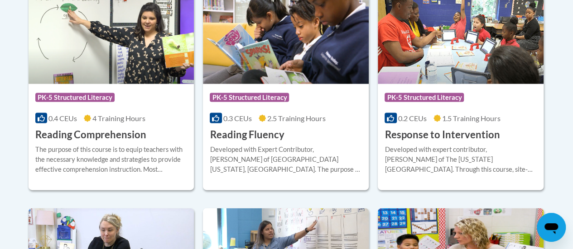
scroll to position [905, 0]
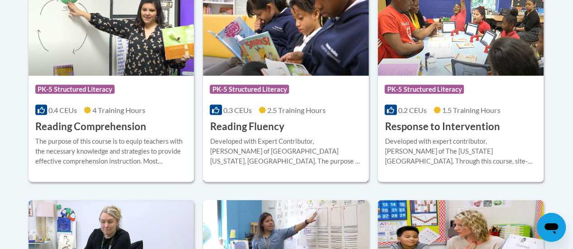
click at [292, 40] on img at bounding box center [286, 30] width 166 height 92
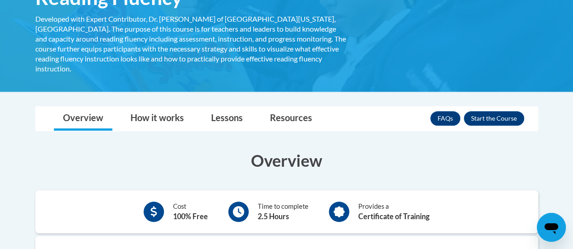
scroll to position [181, 0]
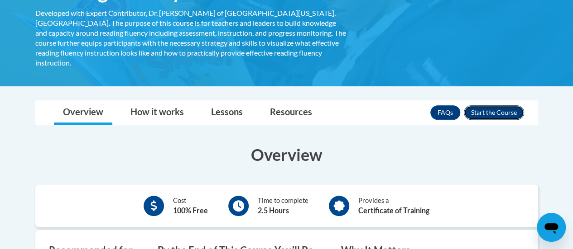
click at [498, 105] on button "Enroll" at bounding box center [493, 112] width 60 height 14
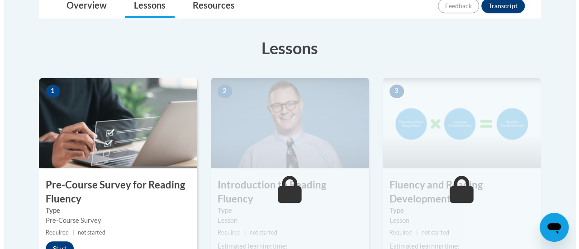
scroll to position [272, 0]
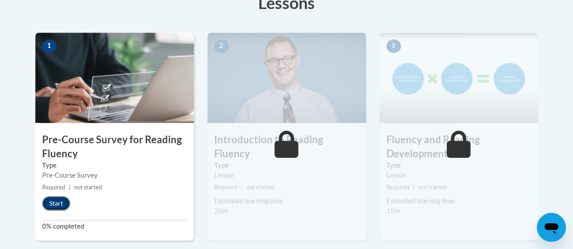
click at [58, 206] on button "Start" at bounding box center [56, 203] width 28 height 14
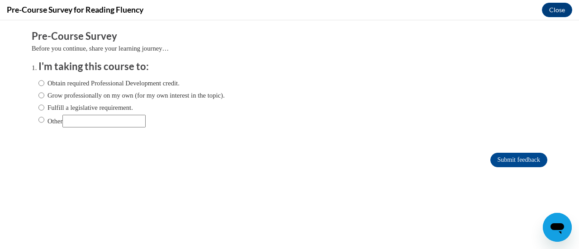
scroll to position [0, 0]
click at [58, 119] on label "Other" at bounding box center [91, 121] width 107 height 13
click at [44, 119] on input "Other" at bounding box center [41, 120] width 6 height 10
radio input "true"
click at [76, 121] on input "Other" at bounding box center [103, 121] width 83 height 13
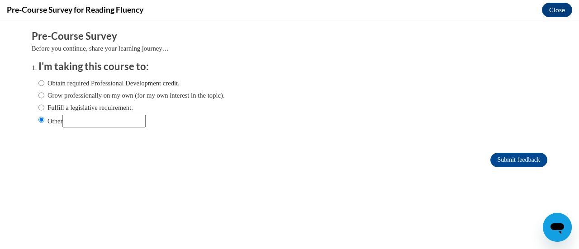
type input "District requirement"
click at [514, 157] on input "Submit feedback" at bounding box center [519, 160] width 57 height 14
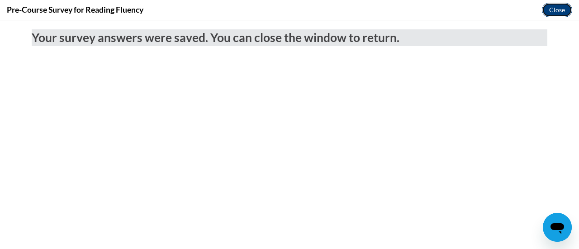
click at [561, 10] on button "Close" at bounding box center [557, 10] width 30 height 14
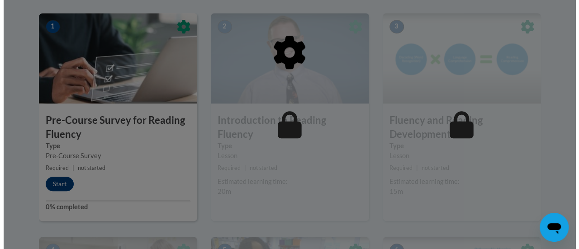
scroll to position [272, 0]
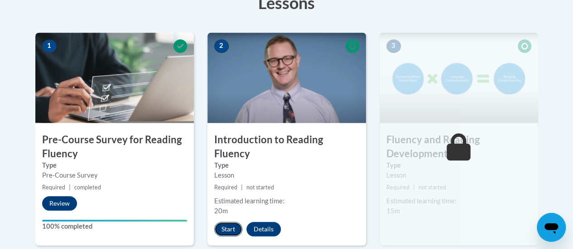
click at [236, 222] on button "Start" at bounding box center [228, 229] width 28 height 14
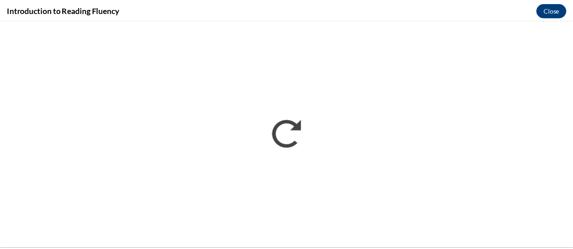
scroll to position [0, 0]
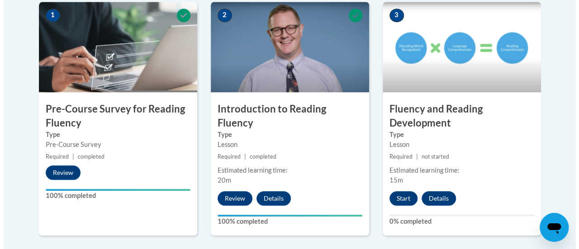
scroll to position [317, 0]
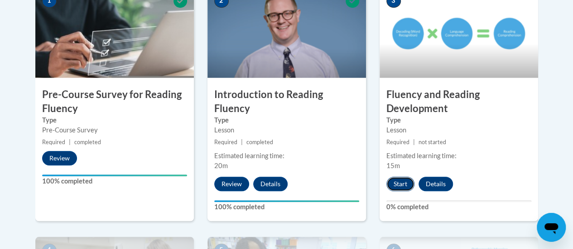
click at [403, 182] on button "Start" at bounding box center [400, 184] width 28 height 14
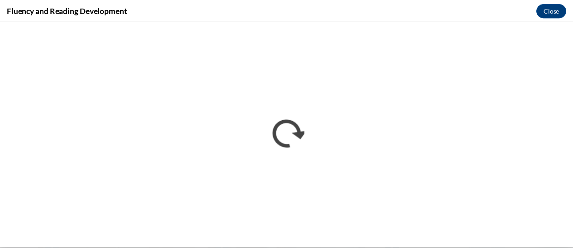
scroll to position [0, 0]
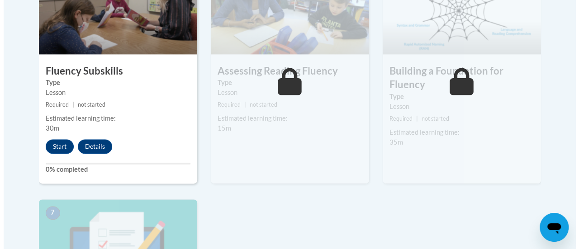
scroll to position [588, 0]
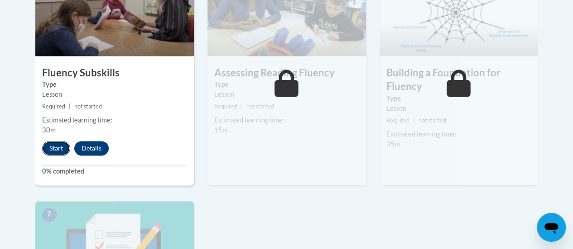
click at [56, 149] on button "Start" at bounding box center [56, 148] width 28 height 14
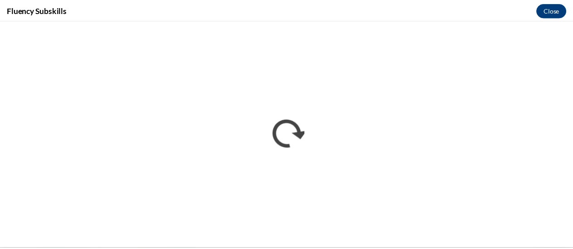
scroll to position [0, 0]
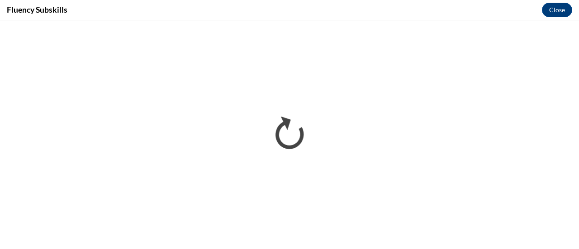
click at [388, 17] on div "Fluency Subskills Close" at bounding box center [289, 10] width 579 height 20
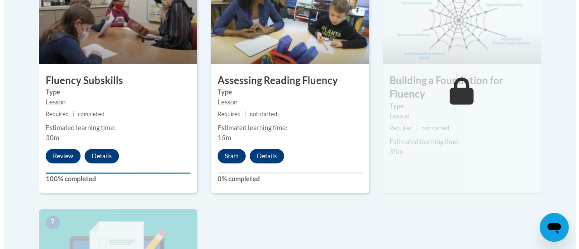
scroll to position [588, 0]
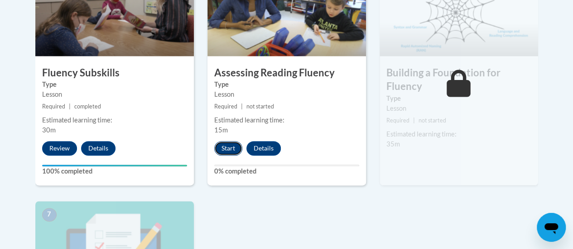
click at [226, 147] on button "Start" at bounding box center [228, 148] width 28 height 14
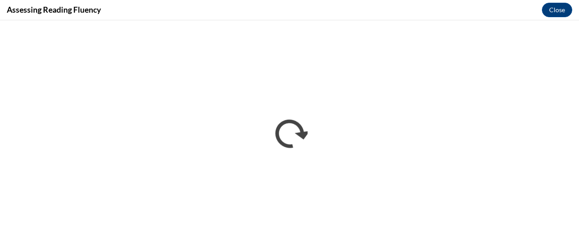
scroll to position [0, 0]
click at [432, 10] on div "Assessing Reading Fluency Close" at bounding box center [289, 10] width 579 height 20
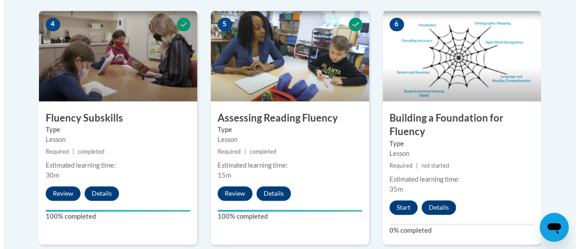
scroll to position [588, 0]
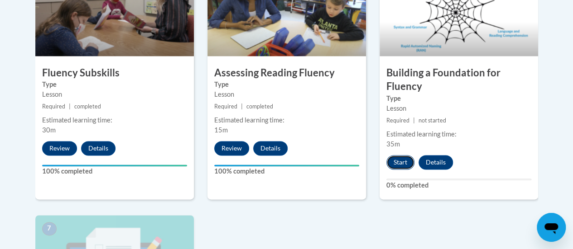
click at [401, 162] on button "Start" at bounding box center [400, 162] width 28 height 14
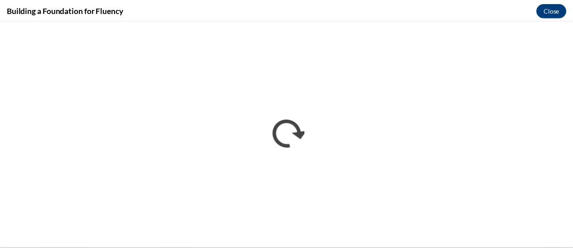
scroll to position [0, 0]
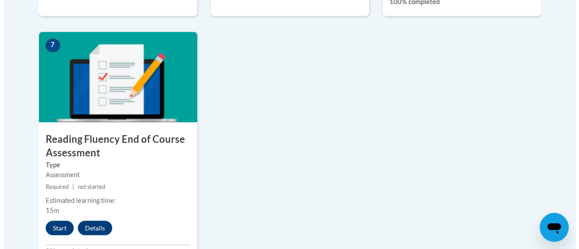
scroll to position [860, 0]
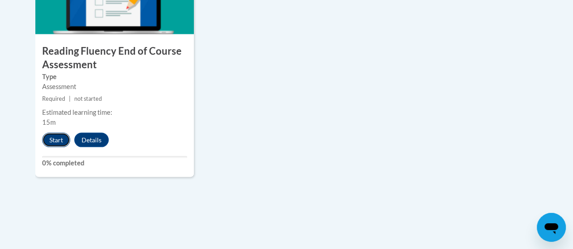
click at [55, 138] on button "Start" at bounding box center [56, 140] width 28 height 14
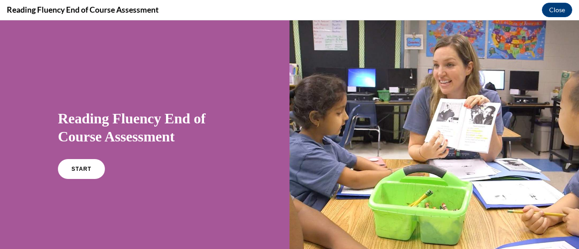
scroll to position [0, 0]
click at [100, 162] on div "START" at bounding box center [145, 173] width 174 height 28
click at [93, 163] on link "START" at bounding box center [81, 169] width 49 height 21
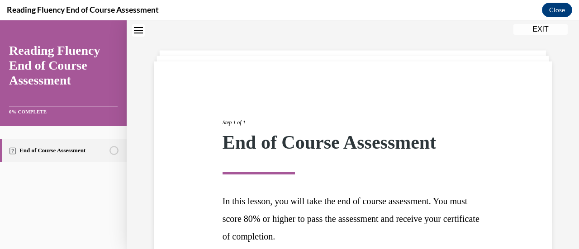
scroll to position [114, 0]
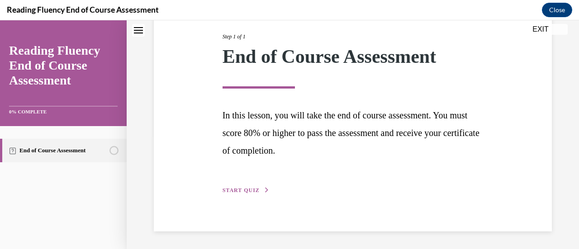
click at [241, 190] on span "START QUIZ" at bounding box center [241, 190] width 37 height 6
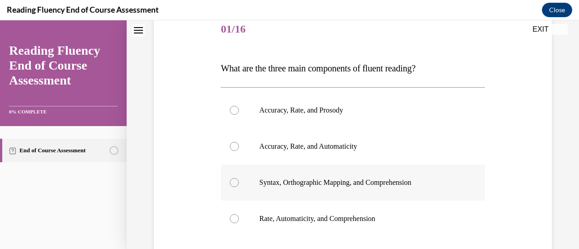
scroll to position [100, 0]
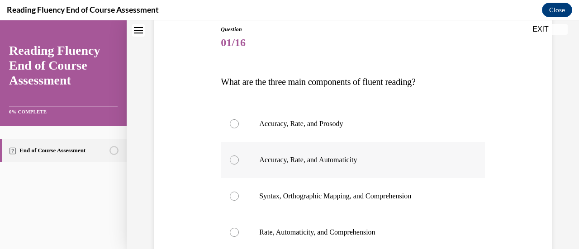
click at [278, 164] on label "Accuracy, Rate, and Automaticity" at bounding box center [353, 160] width 264 height 36
click at [239, 164] on input "Accuracy, Rate, and Automaticity" at bounding box center [234, 160] width 9 height 9
radio input "true"
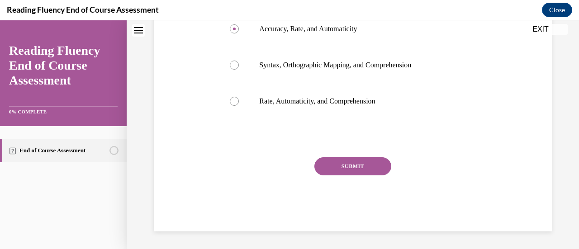
click at [340, 169] on button "SUBMIT" at bounding box center [353, 167] width 77 height 18
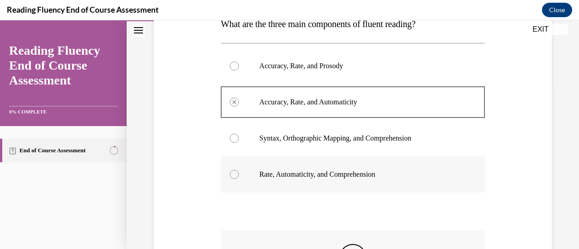
scroll to position [144, 0]
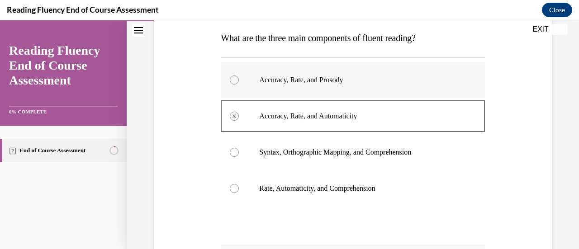
click at [311, 84] on label "Accuracy, Rate, and Prosody" at bounding box center [353, 80] width 264 height 36
click at [313, 135] on label "Syntax, Orthographic Mapping, and Comprehension" at bounding box center [353, 152] width 264 height 36
click at [314, 156] on p "Syntax, Orthographic Mapping, and Comprehension" at bounding box center [360, 152] width 203 height 9
click at [314, 171] on label "Rate, Automaticity, and Comprehension" at bounding box center [353, 189] width 264 height 36
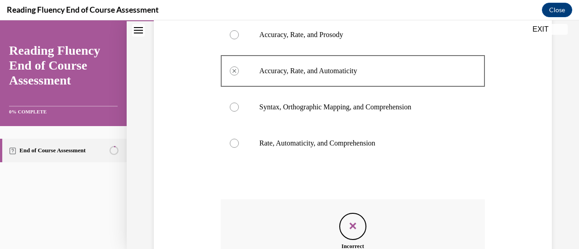
scroll to position [235, 0]
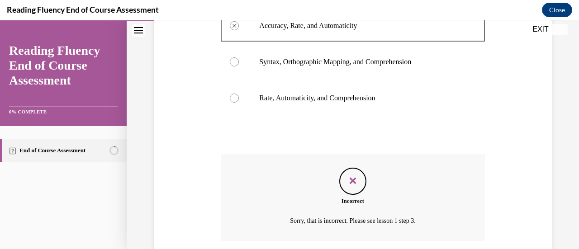
click at [350, 182] on icon "Feedback" at bounding box center [353, 181] width 14 height 14
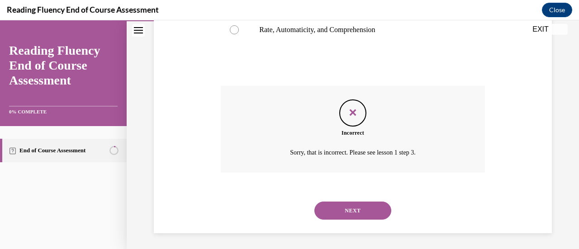
scroll to position [305, 0]
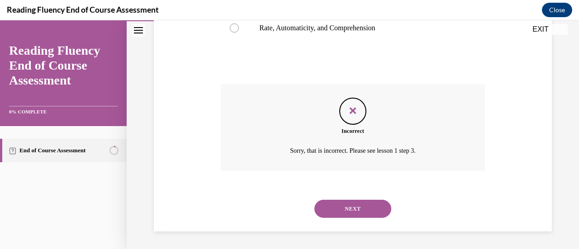
click at [350, 207] on button "NEXT" at bounding box center [353, 209] width 77 height 18
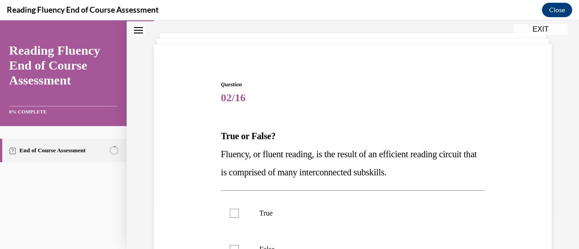
scroll to position [91, 0]
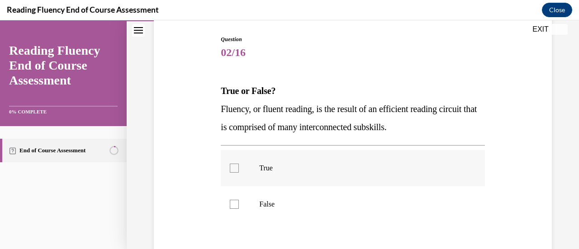
click at [267, 177] on label "True" at bounding box center [353, 168] width 264 height 36
click at [239, 173] on input "True" at bounding box center [234, 168] width 9 height 9
checkbox input "true"
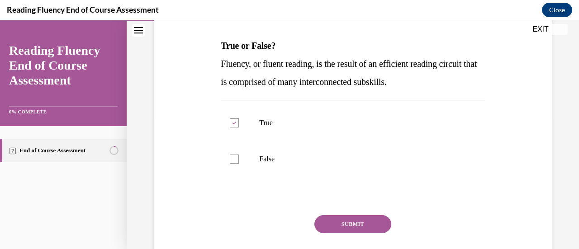
click at [337, 220] on button "SUBMIT" at bounding box center [353, 224] width 77 height 18
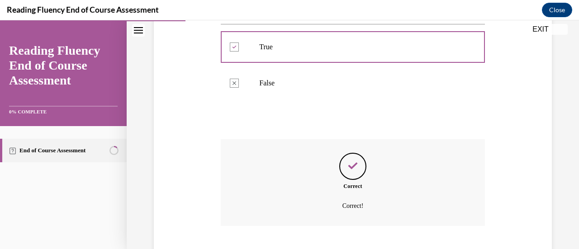
scroll to position [267, 0]
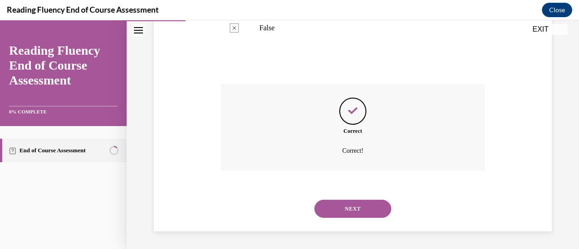
click at [337, 203] on button "NEXT" at bounding box center [353, 209] width 77 height 18
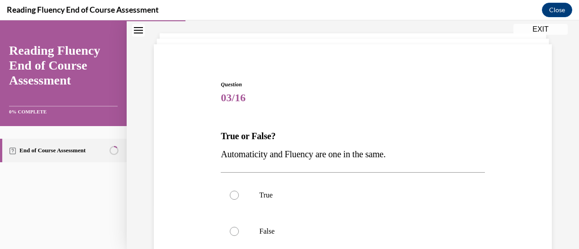
scroll to position [91, 0]
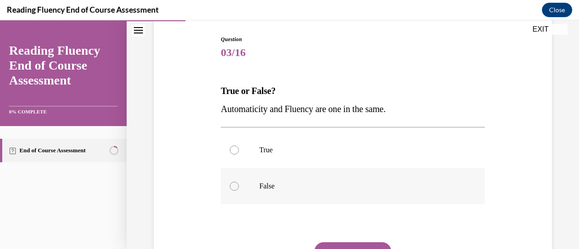
click at [283, 185] on p "False" at bounding box center [360, 186] width 203 height 9
click at [239, 185] on input "False" at bounding box center [234, 186] width 9 height 9
radio input "true"
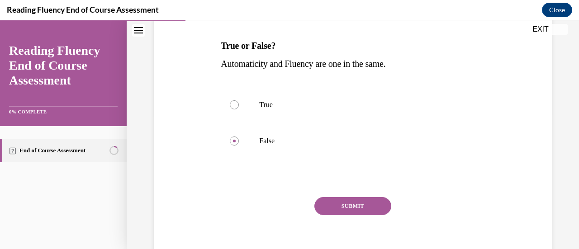
click at [357, 213] on button "SUBMIT" at bounding box center [353, 206] width 77 height 18
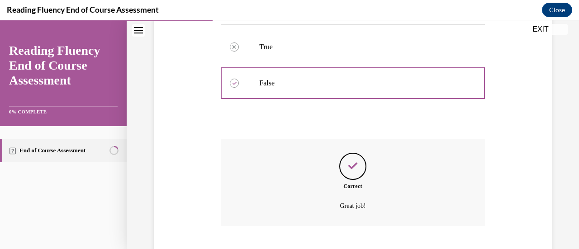
scroll to position [249, 0]
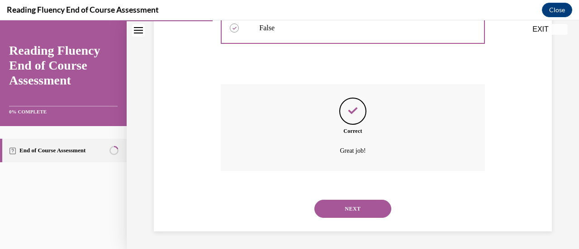
click at [358, 212] on button "NEXT" at bounding box center [353, 209] width 77 height 18
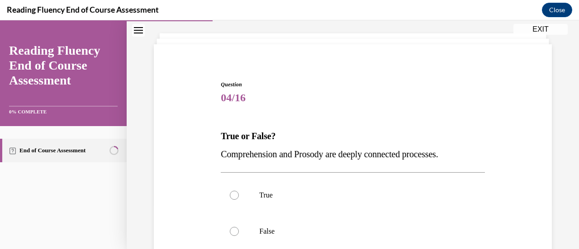
scroll to position [91, 0]
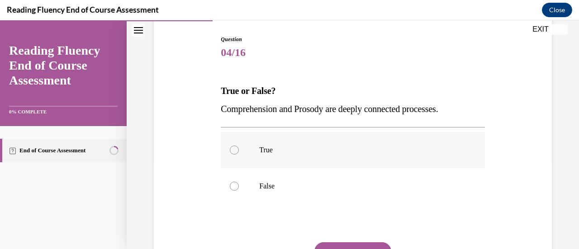
click at [272, 159] on label "True" at bounding box center [353, 150] width 264 height 36
click at [239, 155] on input "True" at bounding box center [234, 150] width 9 height 9
radio input "true"
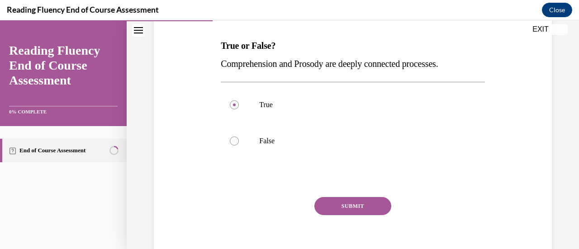
click at [351, 207] on button "SUBMIT" at bounding box center [353, 206] width 77 height 18
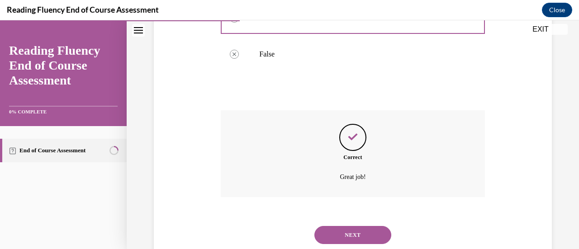
scroll to position [249, 0]
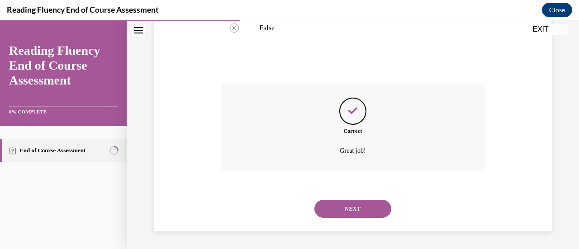
click at [342, 205] on button "NEXT" at bounding box center [353, 209] width 77 height 18
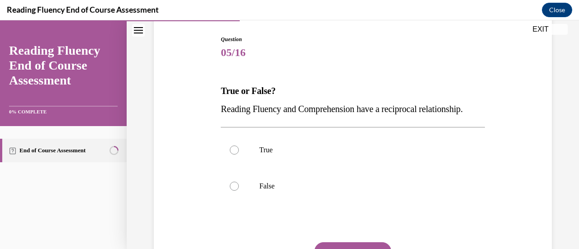
scroll to position [136, 0]
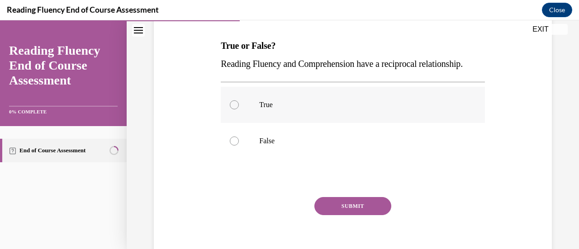
click at [284, 123] on label "True" at bounding box center [353, 105] width 264 height 36
click at [239, 110] on input "True" at bounding box center [234, 104] width 9 height 9
radio input "true"
click at [340, 215] on button "SUBMIT" at bounding box center [353, 206] width 77 height 18
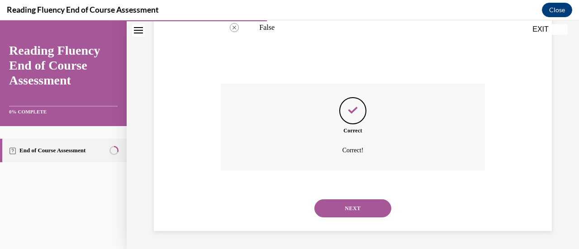
scroll to position [267, 0]
click at [345, 207] on button "NEXT" at bounding box center [353, 209] width 77 height 18
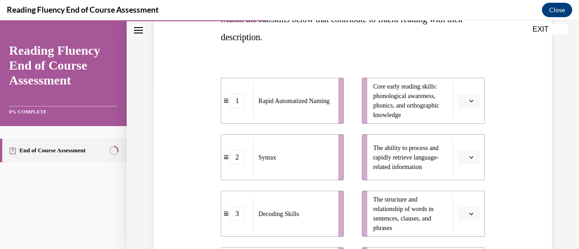
scroll to position [181, 0]
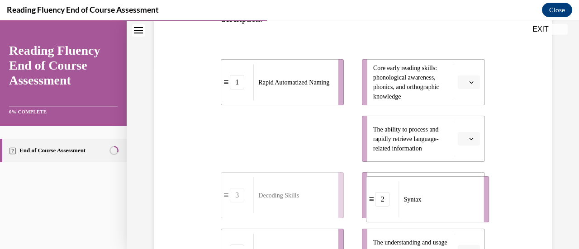
drag, startPoint x: 271, startPoint y: 142, endPoint x: 408, endPoint y: 201, distance: 150.0
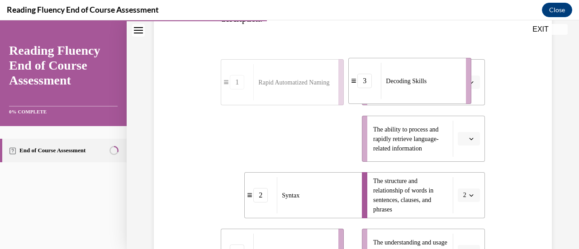
drag, startPoint x: 266, startPoint y: 143, endPoint x: 393, endPoint y: 86, distance: 140.2
click at [393, 86] on div "Decoding Skills" at bounding box center [420, 81] width 79 height 36
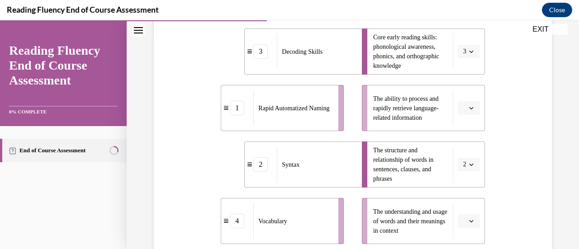
scroll to position [226, 0]
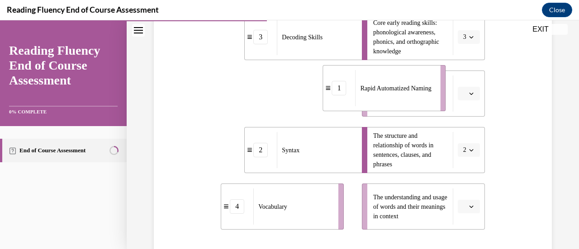
drag, startPoint x: 277, startPoint y: 100, endPoint x: 374, endPoint y: 96, distance: 96.9
click at [374, 93] on span "Rapid Automatized Naming" at bounding box center [396, 89] width 71 height 10
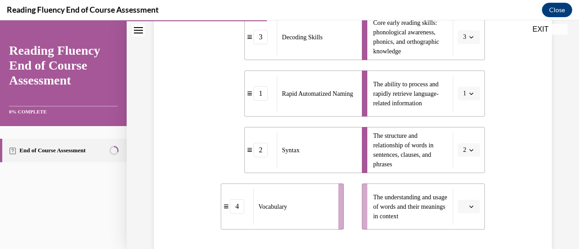
scroll to position [272, 0]
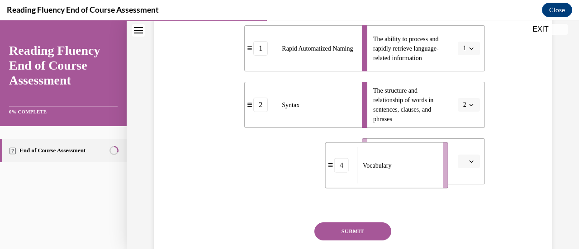
drag, startPoint x: 293, startPoint y: 164, endPoint x: 405, endPoint y: 169, distance: 111.9
click at [405, 169] on div "Vocabulary" at bounding box center [397, 166] width 79 height 36
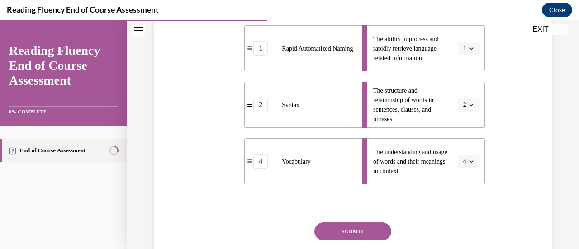
scroll to position [317, 0]
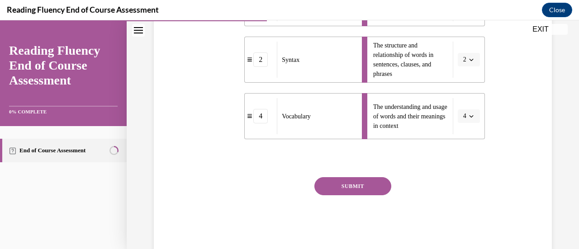
click at [345, 191] on button "SUBMIT" at bounding box center [353, 186] width 77 height 18
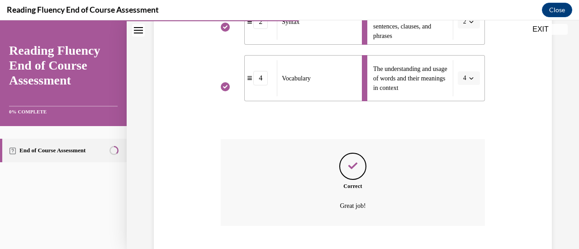
scroll to position [410, 0]
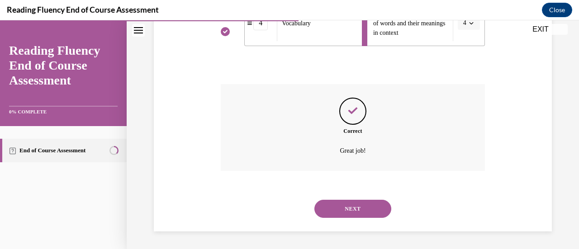
click at [353, 204] on button "NEXT" at bounding box center [353, 209] width 77 height 18
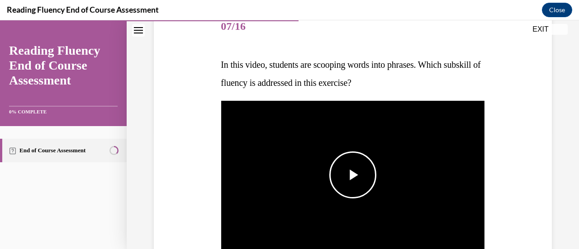
scroll to position [136, 0]
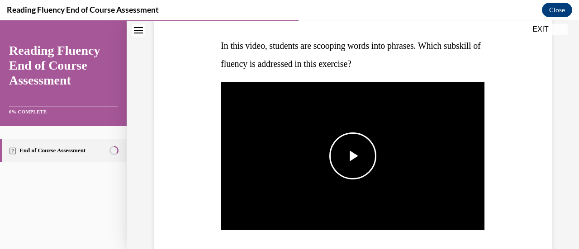
click at [353, 156] on span "Video player" at bounding box center [353, 156] width 0 height 0
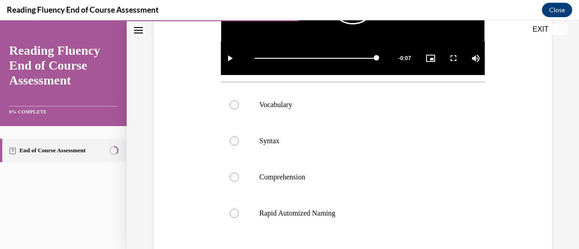
scroll to position [310, 0]
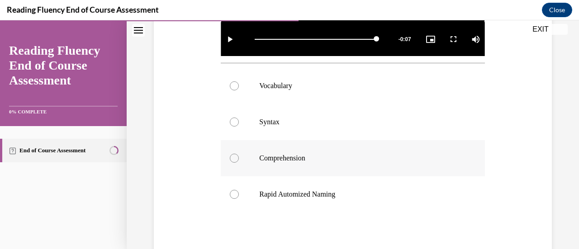
click at [295, 162] on label "Comprehension" at bounding box center [353, 158] width 264 height 36
click at [239, 162] on input "Comprehension" at bounding box center [234, 158] width 9 height 9
radio input "true"
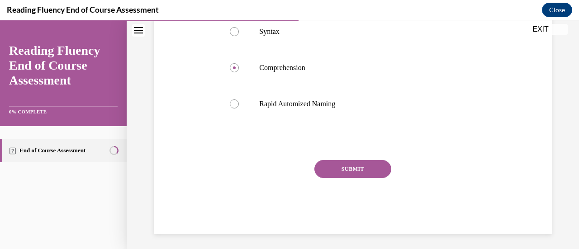
click at [382, 164] on button "SUBMIT" at bounding box center [353, 169] width 77 height 18
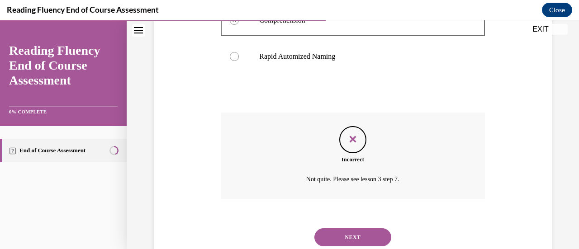
scroll to position [474, 0]
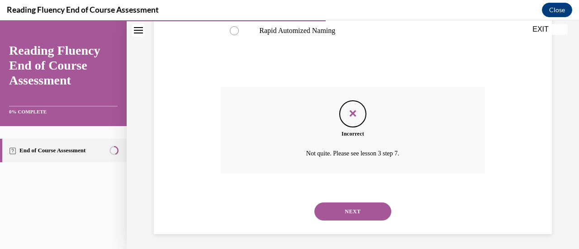
click at [376, 206] on button "NEXT" at bounding box center [353, 212] width 77 height 18
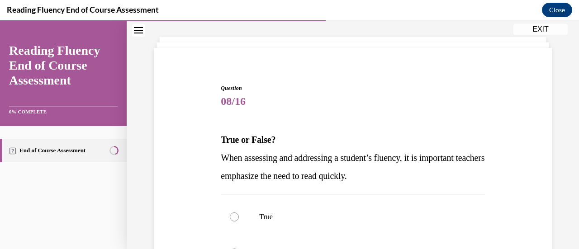
scroll to position [91, 0]
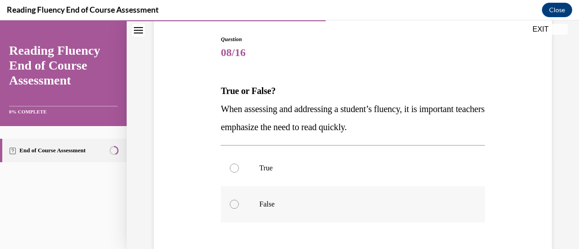
click at [266, 196] on label "False" at bounding box center [353, 204] width 264 height 36
click at [239, 200] on input "False" at bounding box center [234, 204] width 9 height 9
radio input "true"
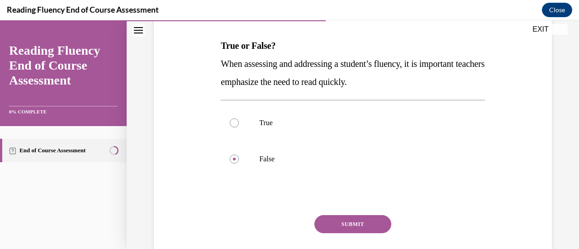
click at [359, 221] on button "SUBMIT" at bounding box center [353, 224] width 77 height 18
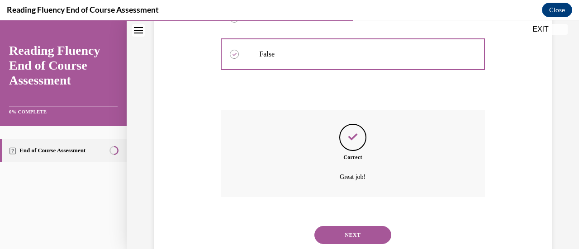
scroll to position [267, 0]
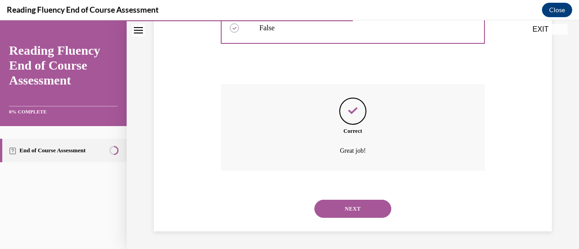
click at [342, 203] on button "NEXT" at bounding box center [353, 209] width 77 height 18
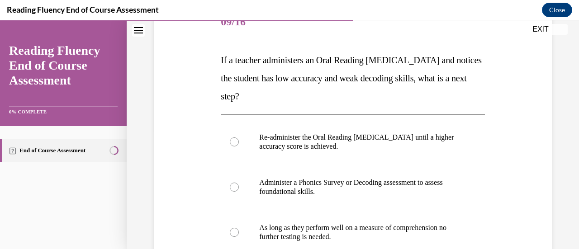
scroll to position [136, 0]
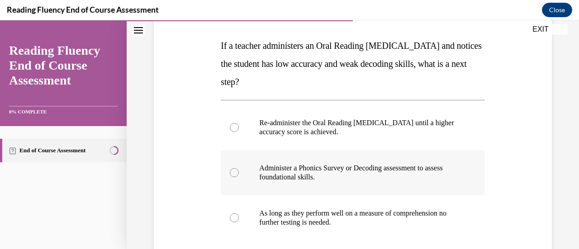
click at [329, 173] on p "Administer a Phonics Survey or Decoding assessment to assess foundational skill…" at bounding box center [360, 173] width 203 height 18
click at [239, 173] on input "Administer a Phonics Survey or Decoding assessment to assess foundational skill…" at bounding box center [234, 172] width 9 height 9
radio input "true"
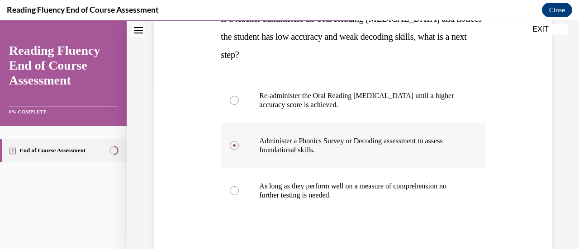
scroll to position [181, 0]
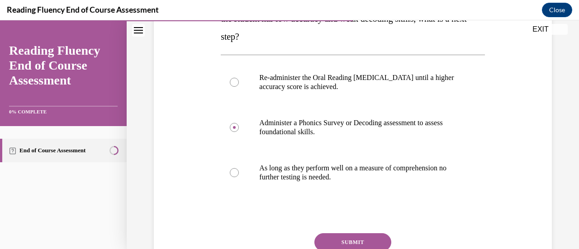
click at [345, 240] on button "SUBMIT" at bounding box center [353, 243] width 77 height 18
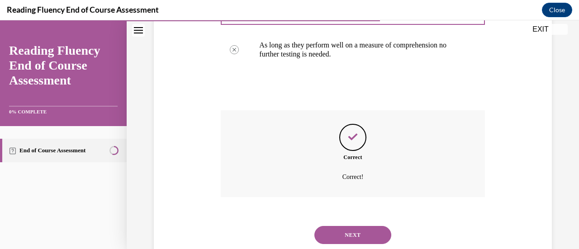
scroll to position [330, 0]
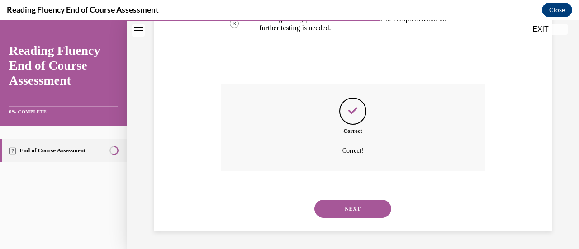
click at [333, 207] on button "NEXT" at bounding box center [353, 209] width 77 height 18
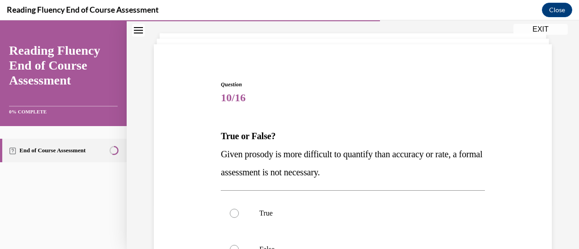
scroll to position [91, 0]
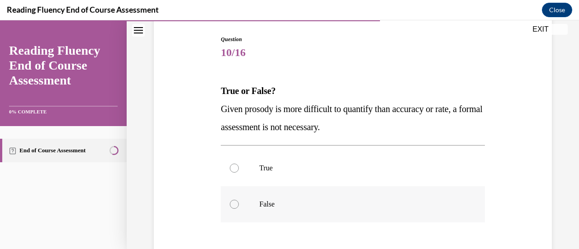
click at [324, 211] on label "False" at bounding box center [353, 204] width 264 height 36
click at [239, 209] on input "False" at bounding box center [234, 204] width 9 height 9
radio input "true"
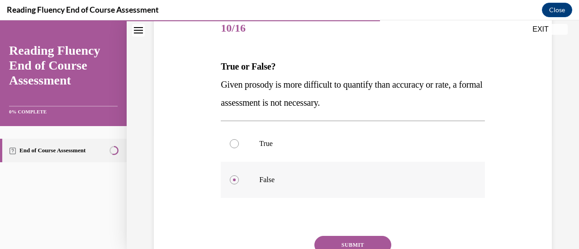
scroll to position [136, 0]
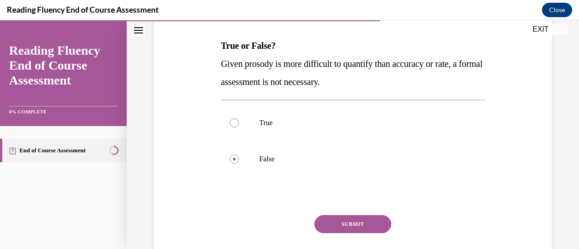
click at [344, 223] on button "SUBMIT" at bounding box center [353, 224] width 77 height 18
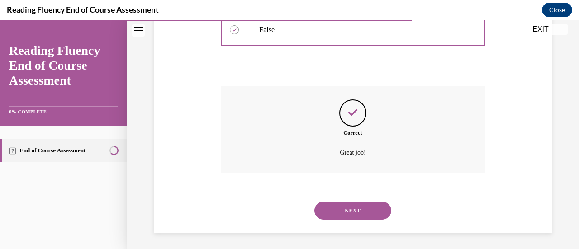
scroll to position [267, 0]
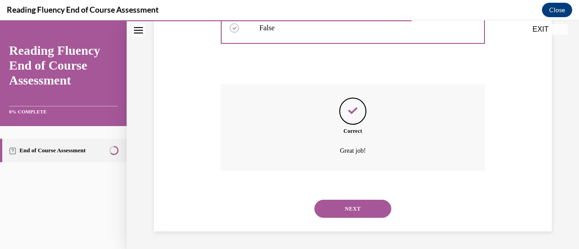
click at [360, 203] on button "NEXT" at bounding box center [353, 209] width 77 height 18
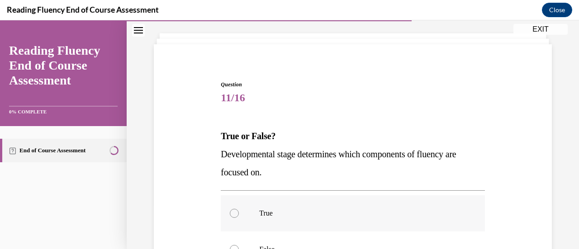
scroll to position [91, 0]
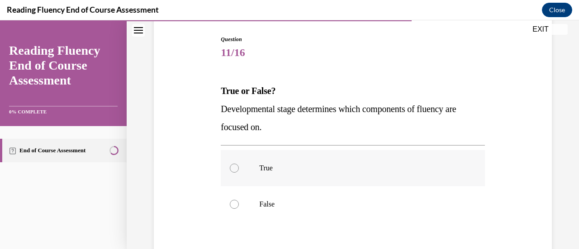
click at [284, 181] on label "True" at bounding box center [353, 168] width 264 height 36
click at [239, 173] on input "True" at bounding box center [234, 168] width 9 height 9
radio input "true"
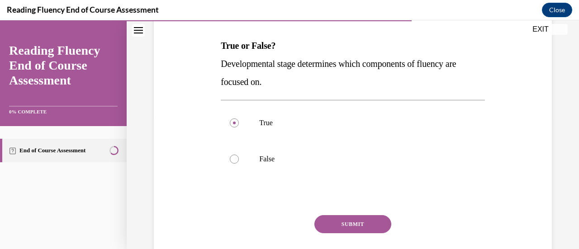
click at [342, 223] on button "SUBMIT" at bounding box center [353, 224] width 77 height 18
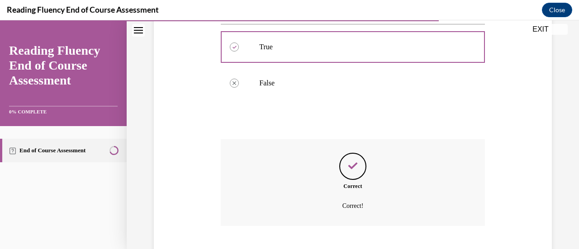
scroll to position [267, 0]
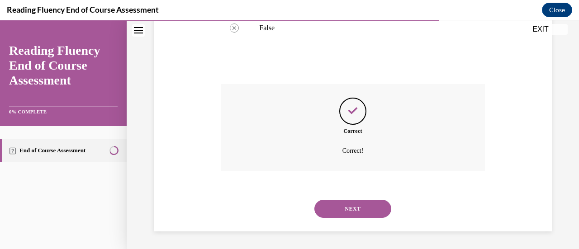
click at [343, 204] on button "NEXT" at bounding box center [353, 209] width 77 height 18
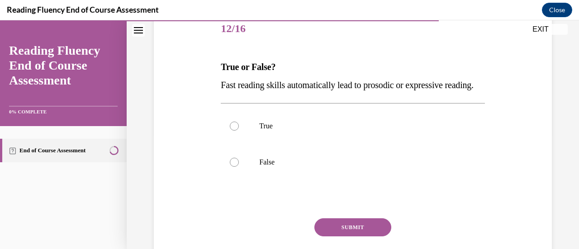
scroll to position [136, 0]
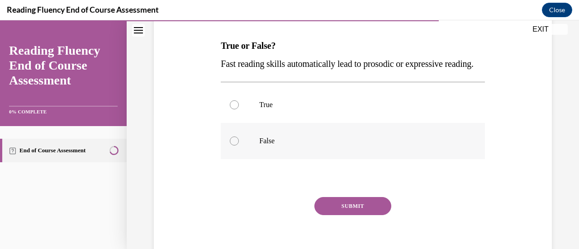
click at [425, 159] on label "False" at bounding box center [353, 141] width 264 height 36
click at [239, 146] on input "False" at bounding box center [234, 141] width 9 height 9
radio input "true"
click at [374, 215] on button "SUBMIT" at bounding box center [353, 206] width 77 height 18
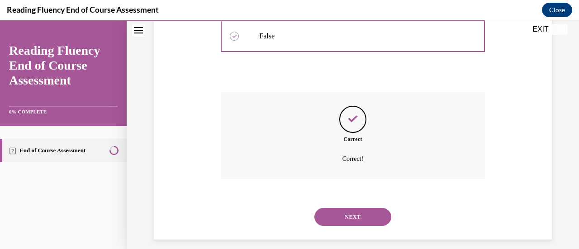
scroll to position [267, 0]
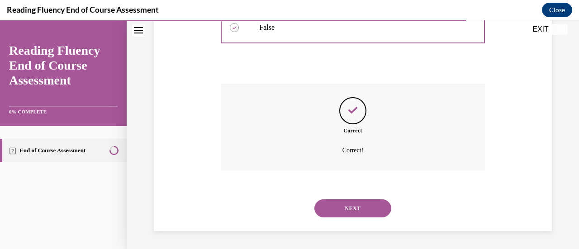
click at [361, 205] on button "NEXT" at bounding box center [353, 209] width 77 height 18
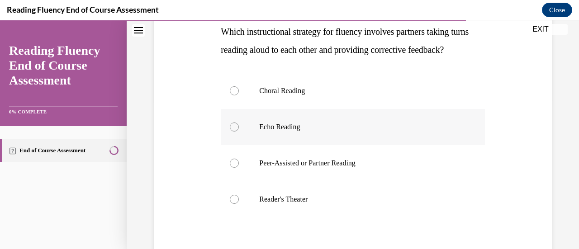
scroll to position [136, 0]
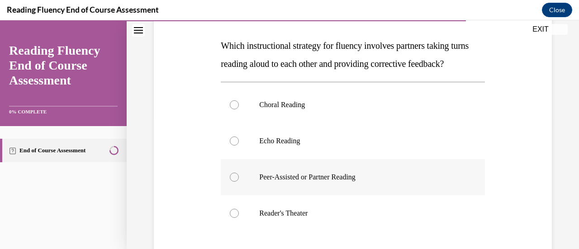
click at [358, 191] on label "Peer-Assisted or Partner Reading" at bounding box center [353, 177] width 264 height 36
click at [239, 182] on input "Peer-Assisted or Partner Reading" at bounding box center [234, 177] width 9 height 9
radio input "true"
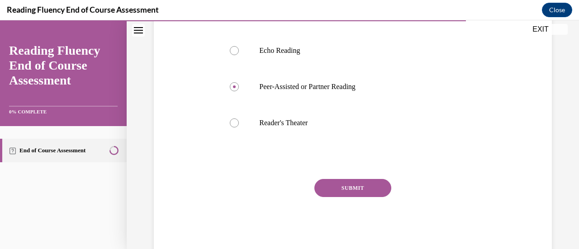
click at [357, 197] on button "SUBMIT" at bounding box center [353, 188] width 77 height 18
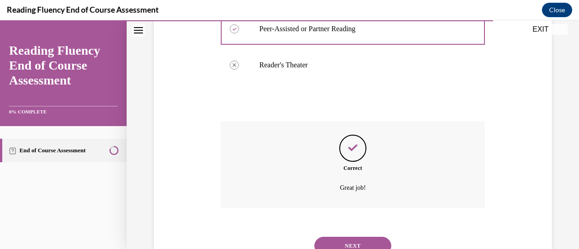
scroll to position [339, 0]
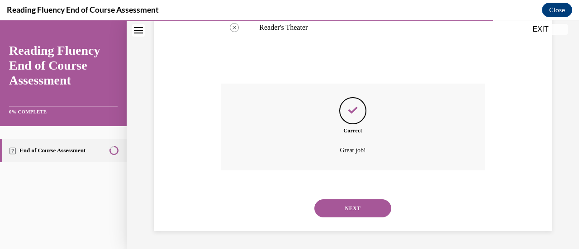
click at [355, 208] on button "NEXT" at bounding box center [353, 209] width 77 height 18
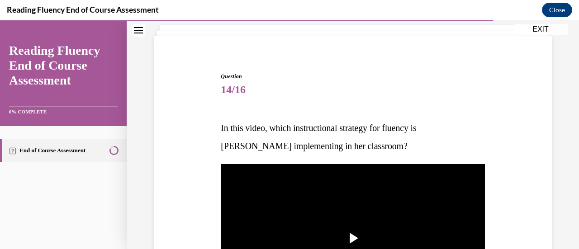
scroll to position [91, 0]
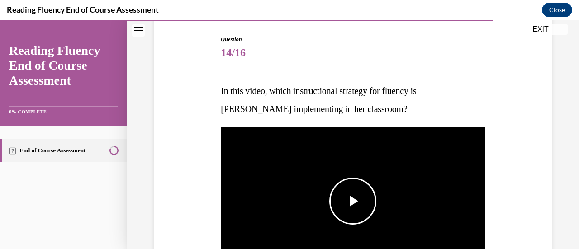
click at [353, 201] on span "Video player" at bounding box center [353, 201] width 0 height 0
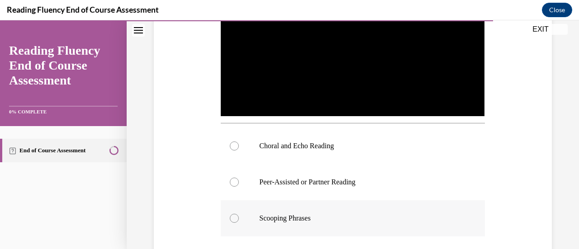
scroll to position [205, 0]
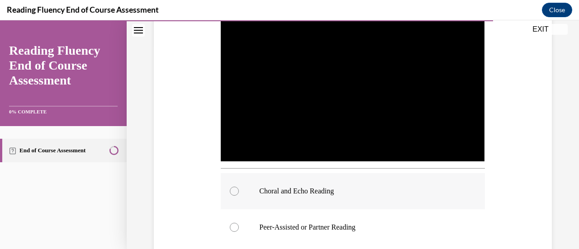
click at [395, 191] on p "Choral and Echo Reading" at bounding box center [360, 191] width 203 height 9
click at [239, 191] on input "Choral and Echo Reading" at bounding box center [234, 191] width 9 height 9
radio input "true"
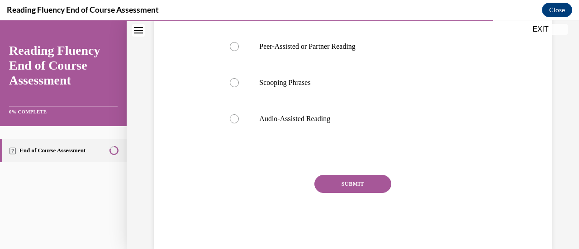
click at [369, 182] on button "SUBMIT" at bounding box center [353, 184] width 77 height 18
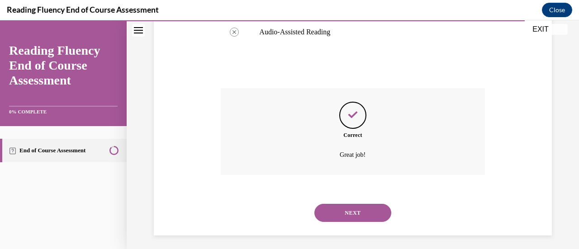
scroll to position [474, 0]
click at [360, 210] on button "NEXT" at bounding box center [353, 212] width 77 height 18
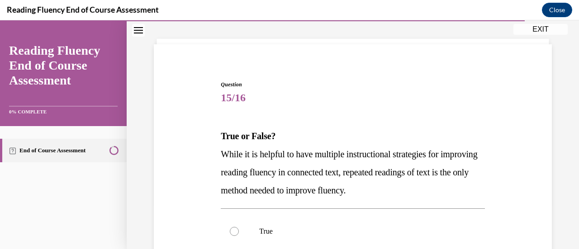
scroll to position [136, 0]
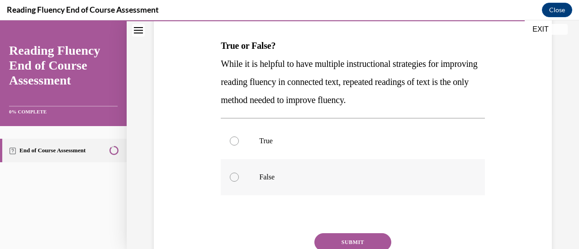
drag, startPoint x: 252, startPoint y: 172, endPoint x: 258, endPoint y: 172, distance: 5.9
click at [252, 172] on label "False" at bounding box center [353, 177] width 264 height 36
click at [239, 173] on input "False" at bounding box center [234, 177] width 9 height 9
radio input "true"
click at [346, 235] on button "SUBMIT" at bounding box center [353, 243] width 77 height 18
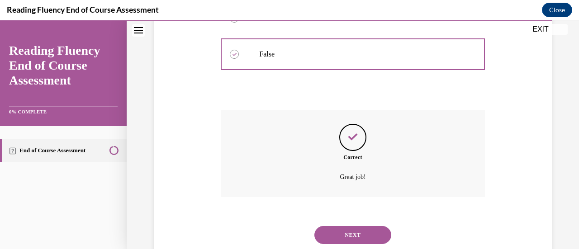
scroll to position [285, 0]
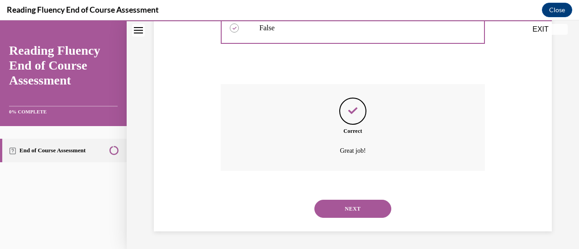
click at [347, 209] on button "NEXT" at bounding box center [353, 209] width 77 height 18
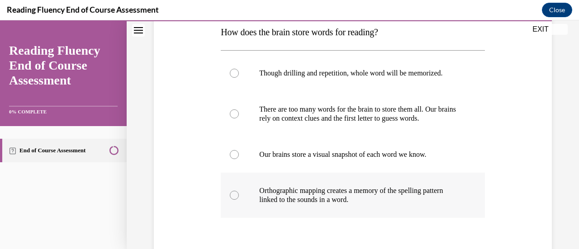
scroll to position [136, 0]
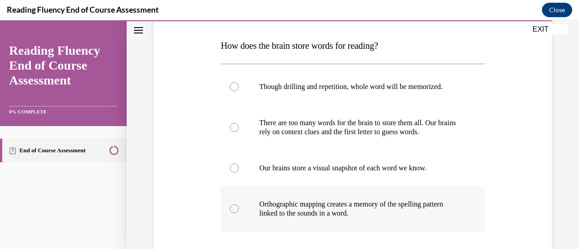
click at [321, 204] on p "Orthographic mapping creates a memory of the spelling pattern linked to the sou…" at bounding box center [360, 209] width 203 height 18
click at [239, 205] on input "Orthographic mapping creates a memory of the spelling pattern linked to the sou…" at bounding box center [234, 209] width 9 height 9
radio input "true"
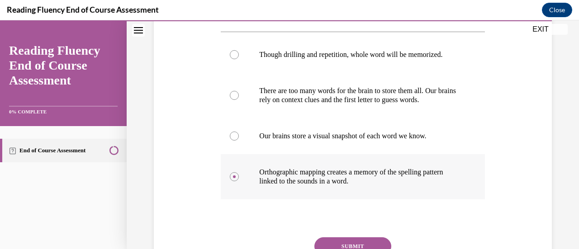
scroll to position [181, 0]
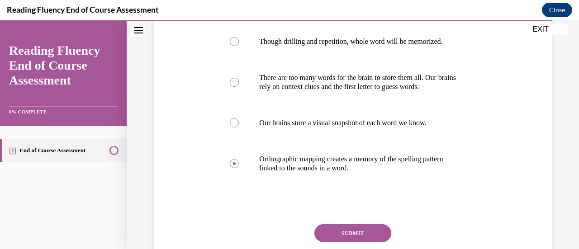
click at [351, 231] on button "SUBMIT" at bounding box center [353, 233] width 77 height 18
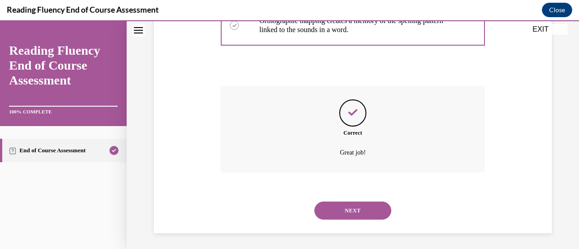
scroll to position [321, 0]
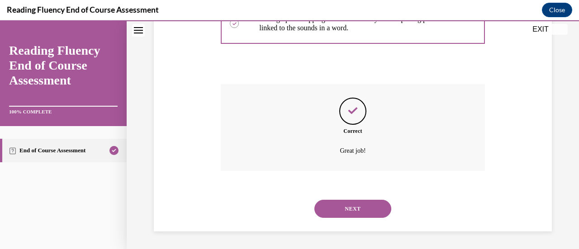
click at [346, 211] on button "NEXT" at bounding box center [353, 209] width 77 height 18
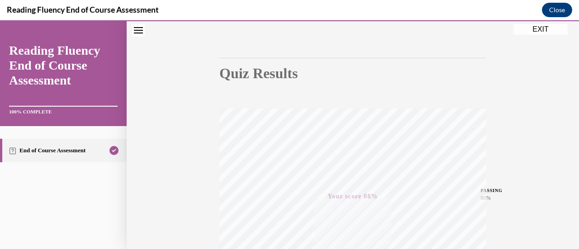
scroll to position [0, 0]
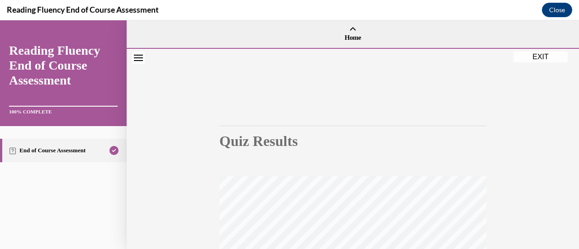
click at [533, 58] on button "EXIT" at bounding box center [541, 57] width 54 height 11
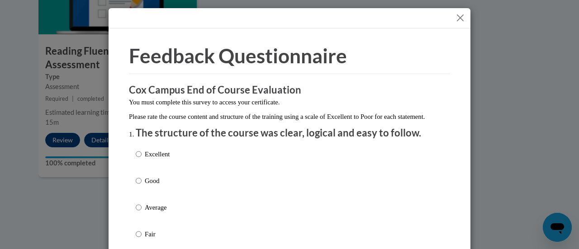
click at [211, 188] on div "Excellent Good Average Fair Poor" at bounding box center [290, 219] width 308 height 148
click at [151, 186] on p "Good" at bounding box center [157, 181] width 25 height 10
click at [142, 186] on input "Good" at bounding box center [139, 181] width 6 height 10
radio input "true"
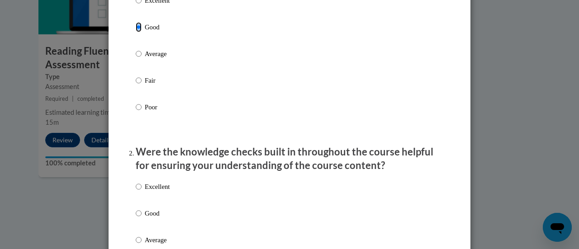
scroll to position [181, 0]
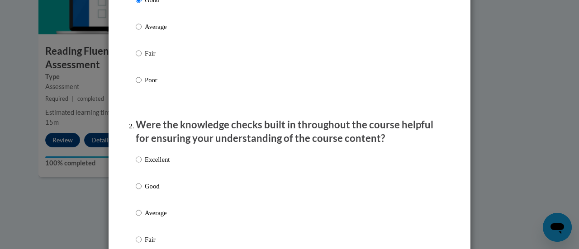
click at [149, 191] on p "Good" at bounding box center [157, 186] width 25 height 10
click at [142, 191] on input "Good" at bounding box center [139, 186] width 6 height 10
radio input "true"
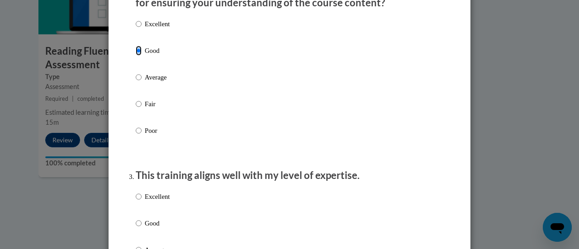
scroll to position [362, 0]
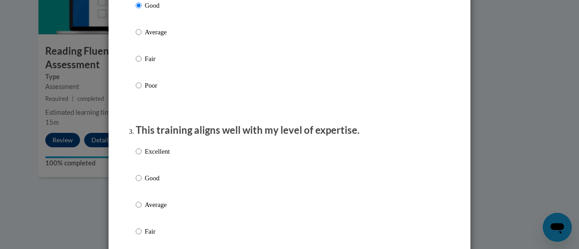
click at [151, 183] on p "Good" at bounding box center [157, 178] width 25 height 10
click at [142, 183] on input "Good" at bounding box center [139, 178] width 6 height 10
radio input "true"
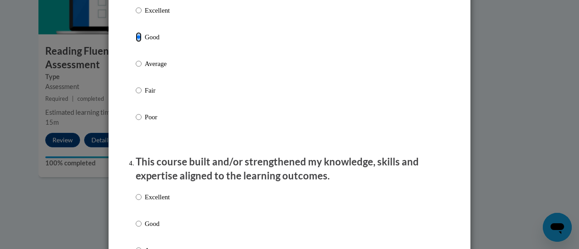
scroll to position [588, 0]
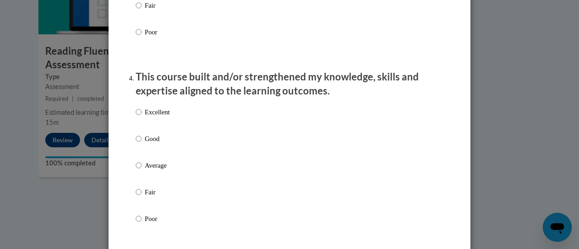
click at [151, 141] on div "Excellent Good Average Fair Poor" at bounding box center [153, 173] width 34 height 140
click at [151, 144] on p "Good" at bounding box center [157, 139] width 25 height 10
click at [142, 144] on input "Good" at bounding box center [139, 139] width 6 height 10
radio input "true"
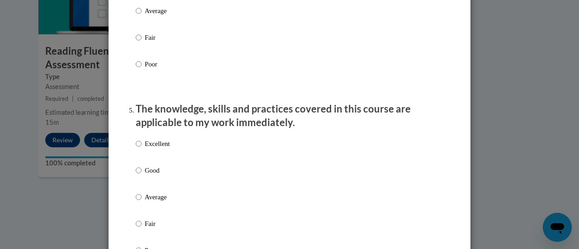
scroll to position [769, 0]
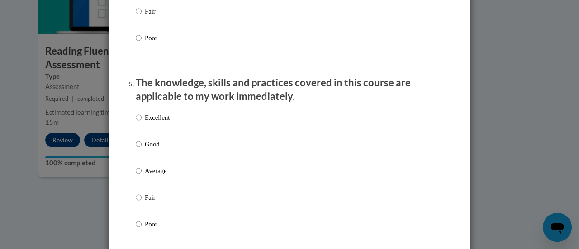
click at [152, 149] on p "Good" at bounding box center [157, 144] width 25 height 10
click at [142, 149] on input "Good" at bounding box center [139, 144] width 6 height 10
radio input "true"
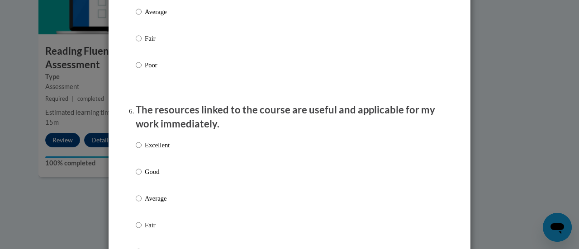
scroll to position [950, 0]
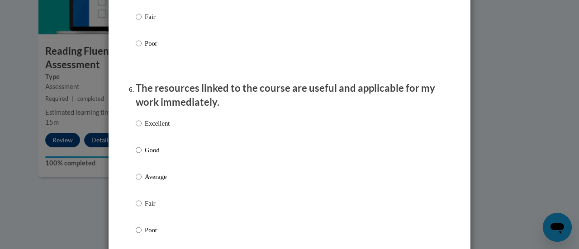
click at [153, 155] on p "Good" at bounding box center [157, 150] width 25 height 10
click at [142, 155] on input "Good" at bounding box center [139, 150] width 6 height 10
radio input "true"
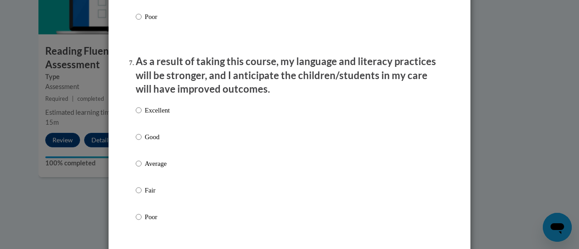
scroll to position [1177, 0]
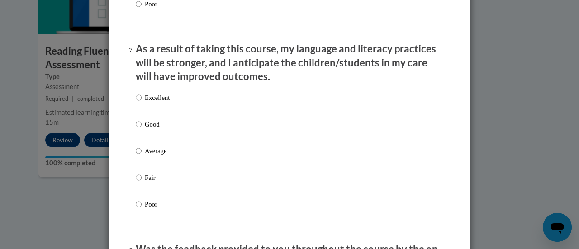
click at [155, 129] on p "Good" at bounding box center [157, 124] width 25 height 10
click at [142, 129] on input "Good" at bounding box center [139, 124] width 6 height 10
radio input "true"
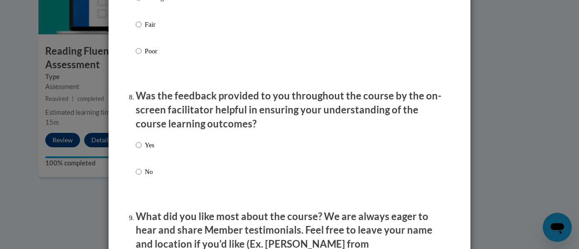
scroll to position [1358, 0]
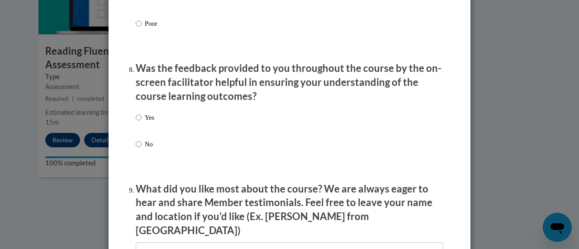
click at [147, 149] on p "No" at bounding box center [150, 144] width 10 height 10
click at [142, 149] on input "No" at bounding box center [139, 144] width 6 height 10
radio input "true"
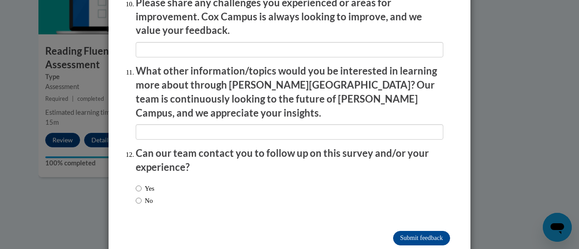
scroll to position [1629, 0]
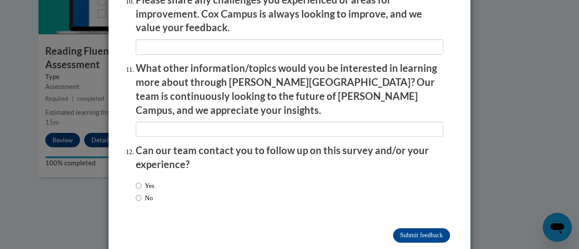
click at [145, 193] on label "No" at bounding box center [144, 198] width 17 height 10
click at [142, 193] on input "No" at bounding box center [139, 198] width 6 height 10
radio input "true"
click at [403, 229] on input "Submit feedback" at bounding box center [421, 236] width 57 height 14
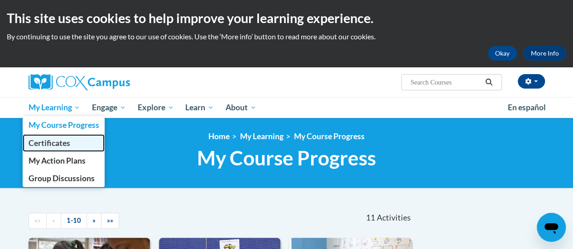
click at [65, 146] on span "Certificates" at bounding box center [49, 143] width 42 height 10
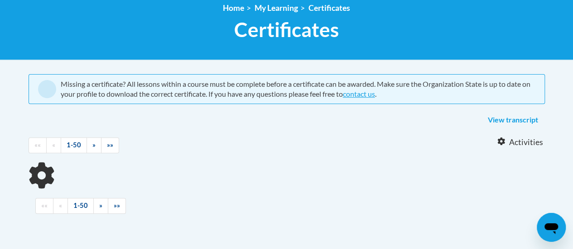
scroll to position [136, 0]
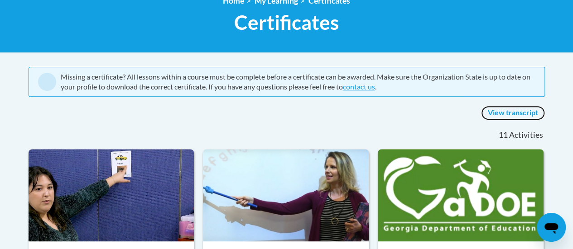
click at [508, 117] on link "View transcript" at bounding box center [513, 113] width 64 height 14
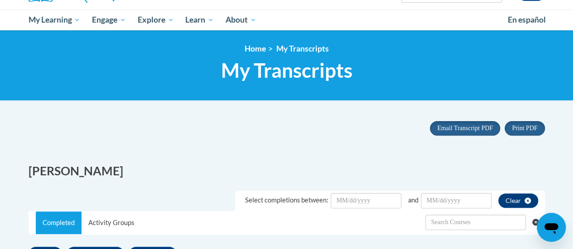
scroll to position [91, 0]
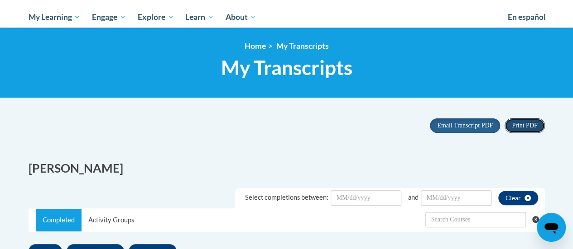
click at [514, 123] on span "Print PDF" at bounding box center [523, 125] width 25 height 7
